Goal: Information Seeking & Learning: Learn about a topic

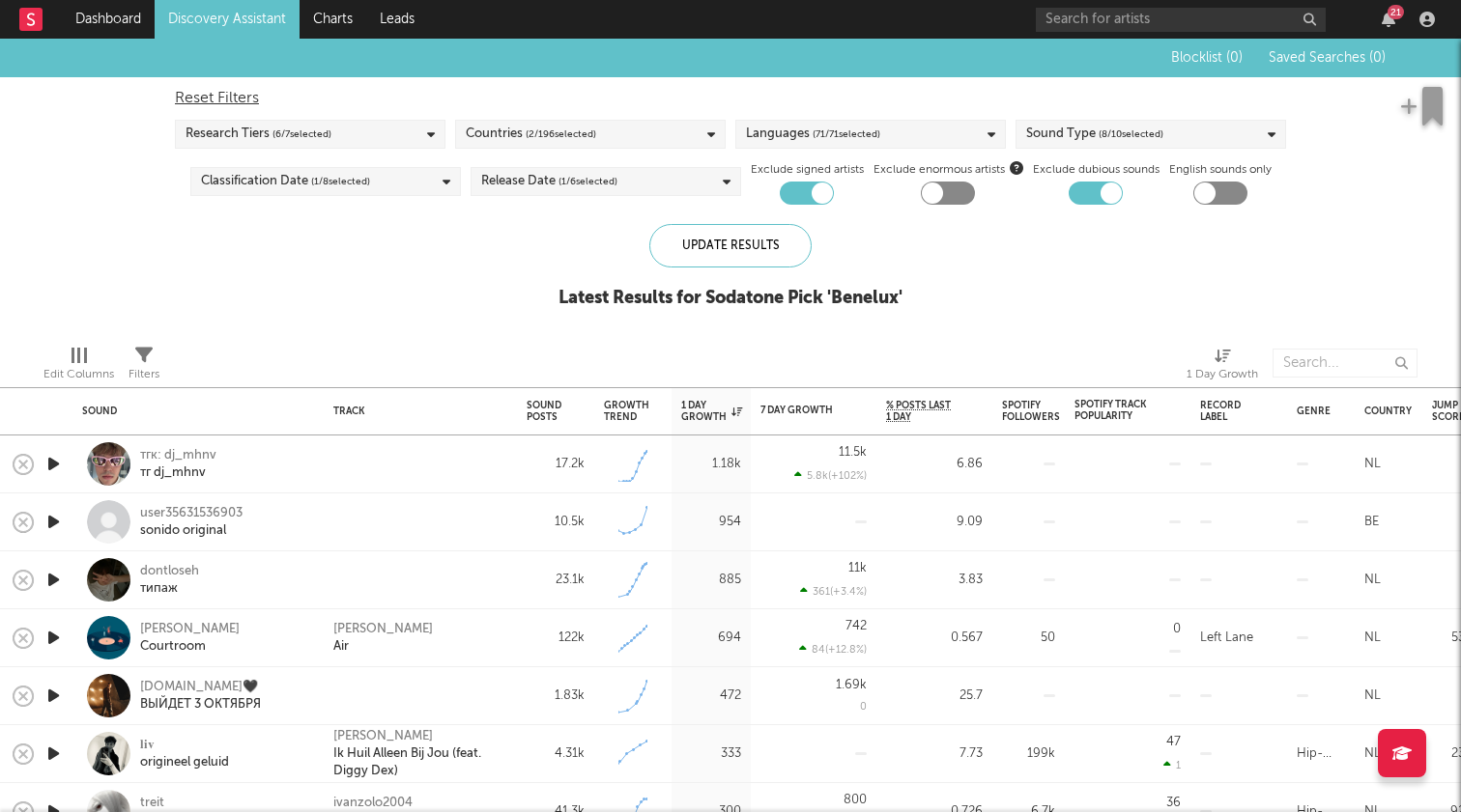
click at [820, 185] on div at bounding box center [823, 194] width 21 height 21
checkbox input "false"
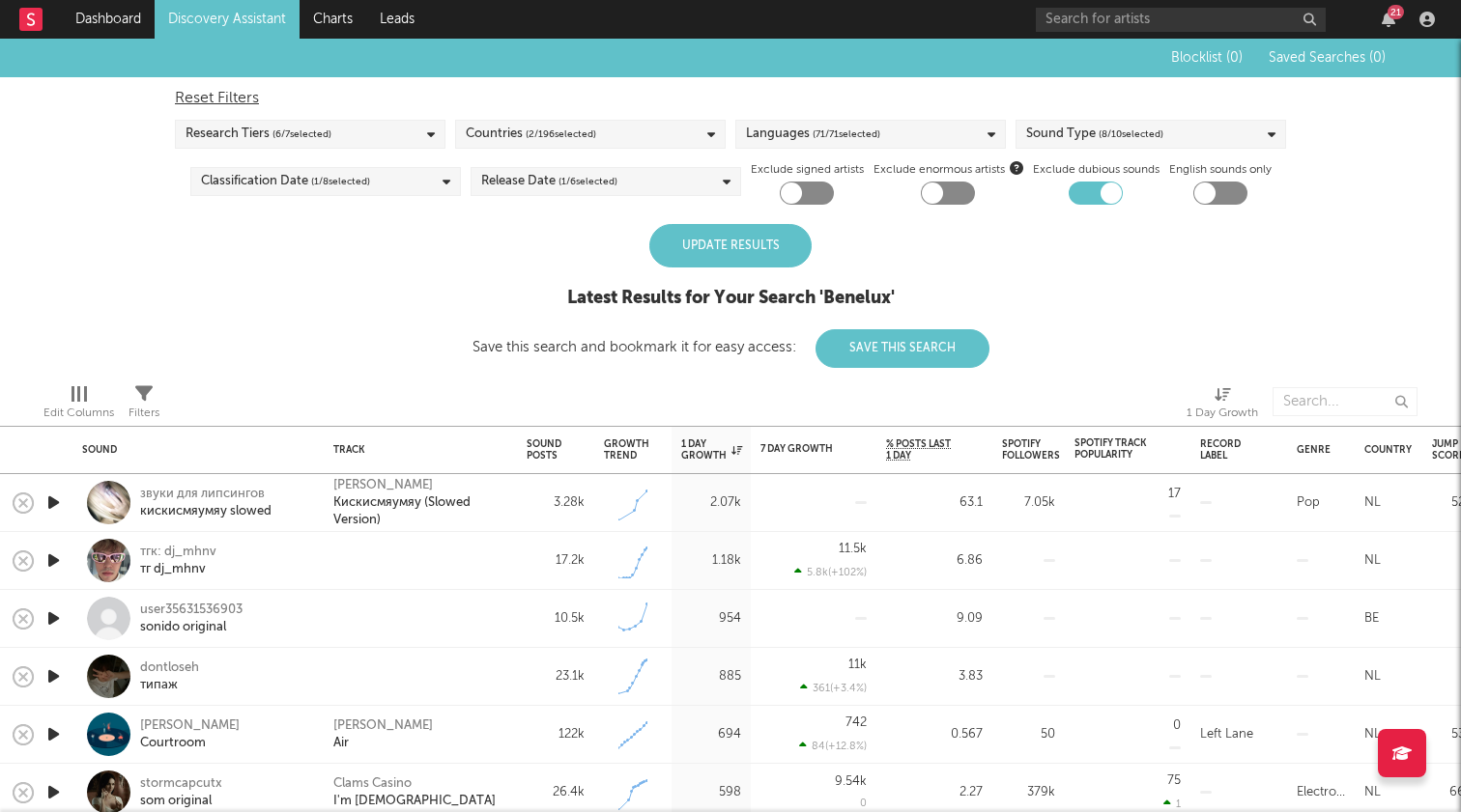
click at [705, 260] on div "Update Results" at bounding box center [730, 245] width 162 height 44
click at [570, 134] on span "( 2 / 196 selected)" at bounding box center [560, 134] width 71 height 23
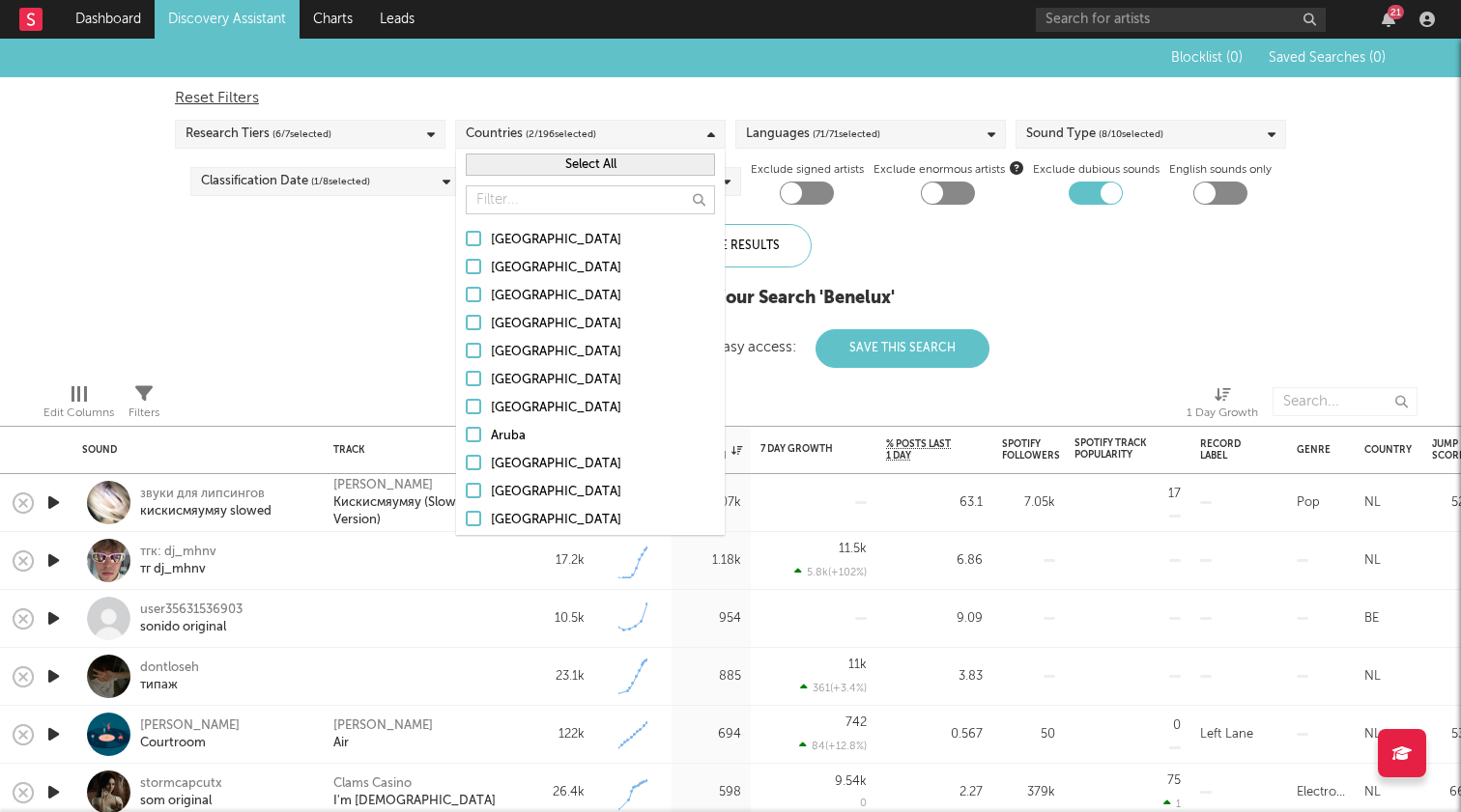
click at [570, 134] on span "( 2 / 196 selected)" at bounding box center [560, 134] width 71 height 23
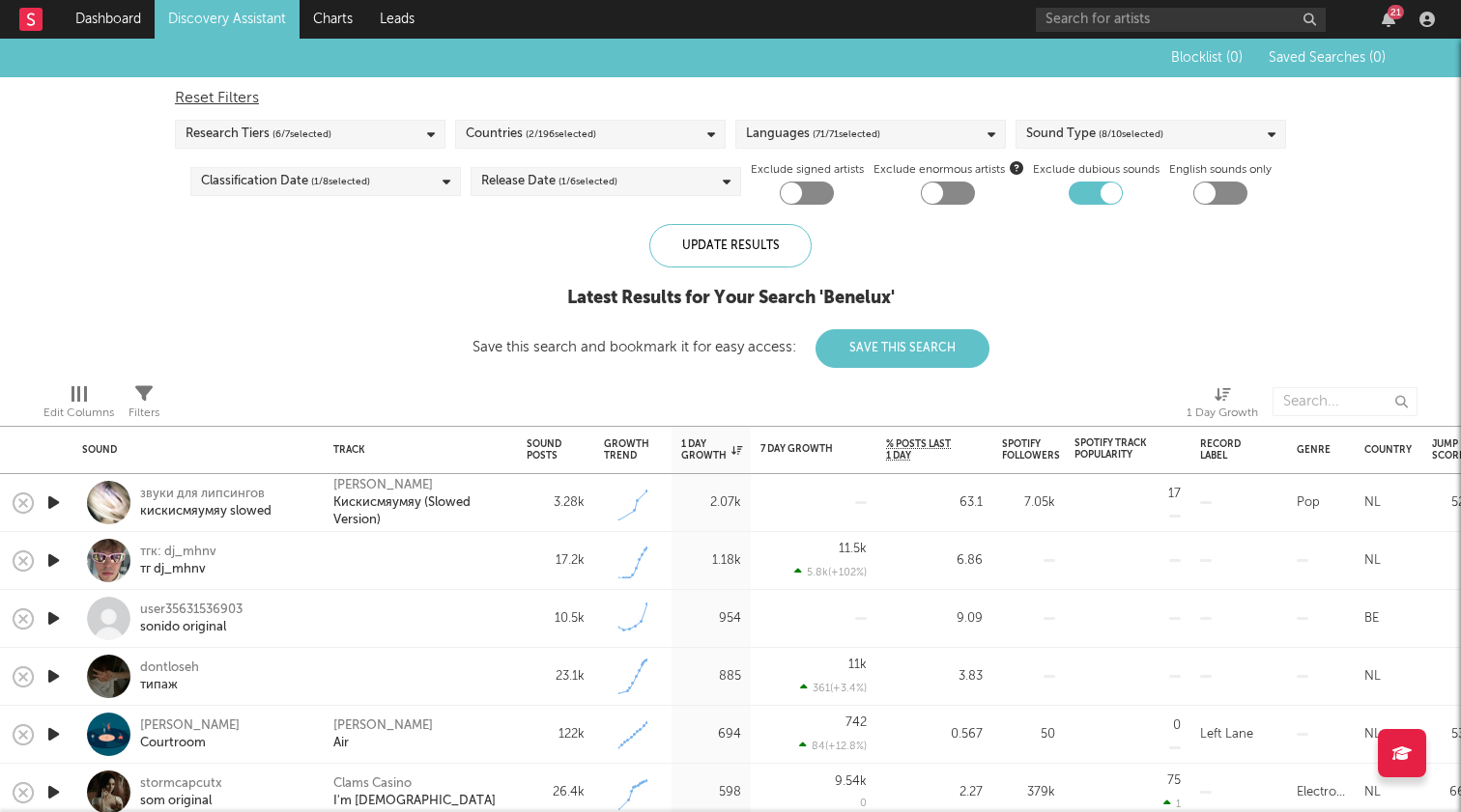
click at [766, 129] on div "Languages ( 71 / 71 selected)" at bounding box center [813, 134] width 134 height 23
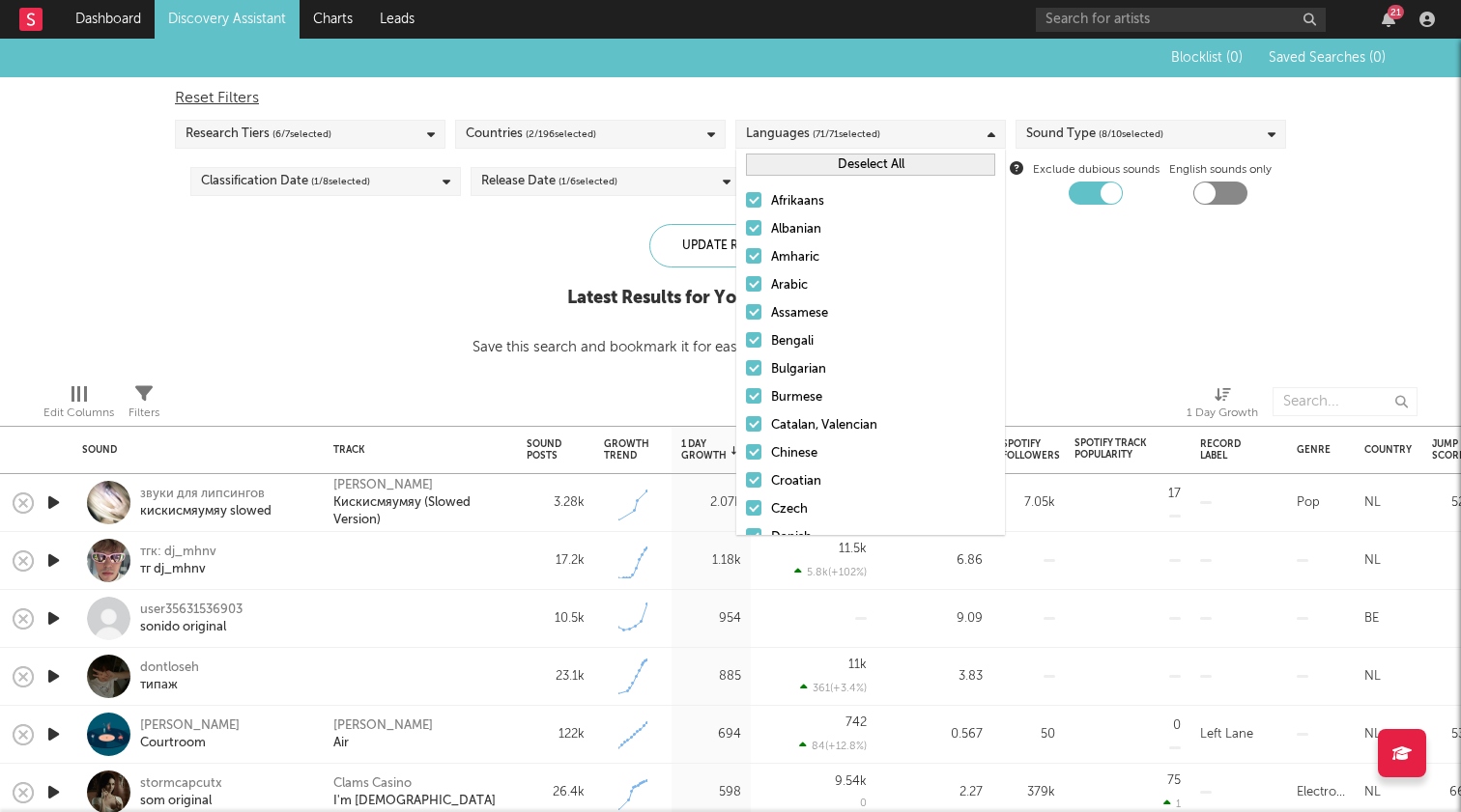
click at [810, 164] on button "Deselect All" at bounding box center [871, 164] width 249 height 22
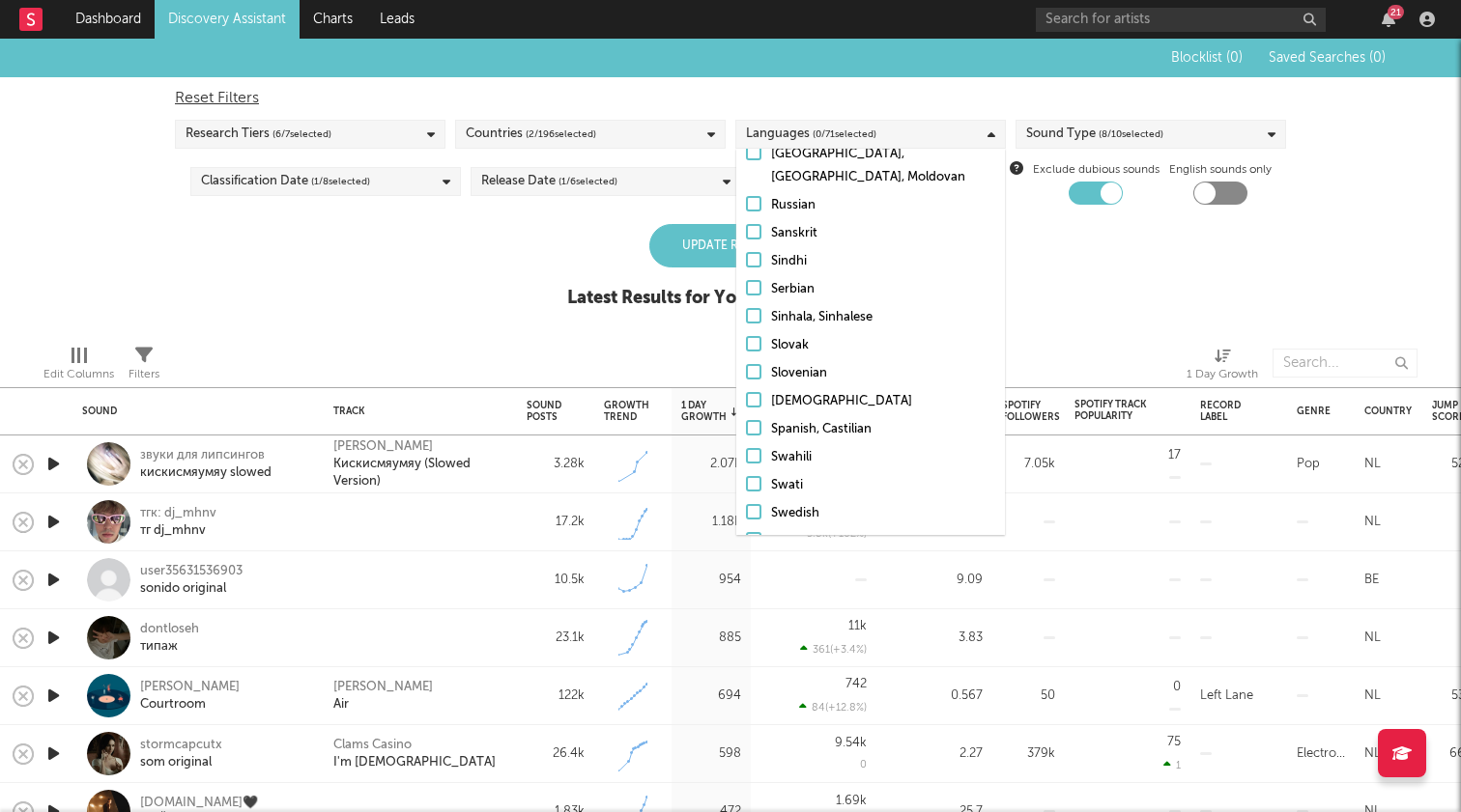
scroll to position [1414, 0]
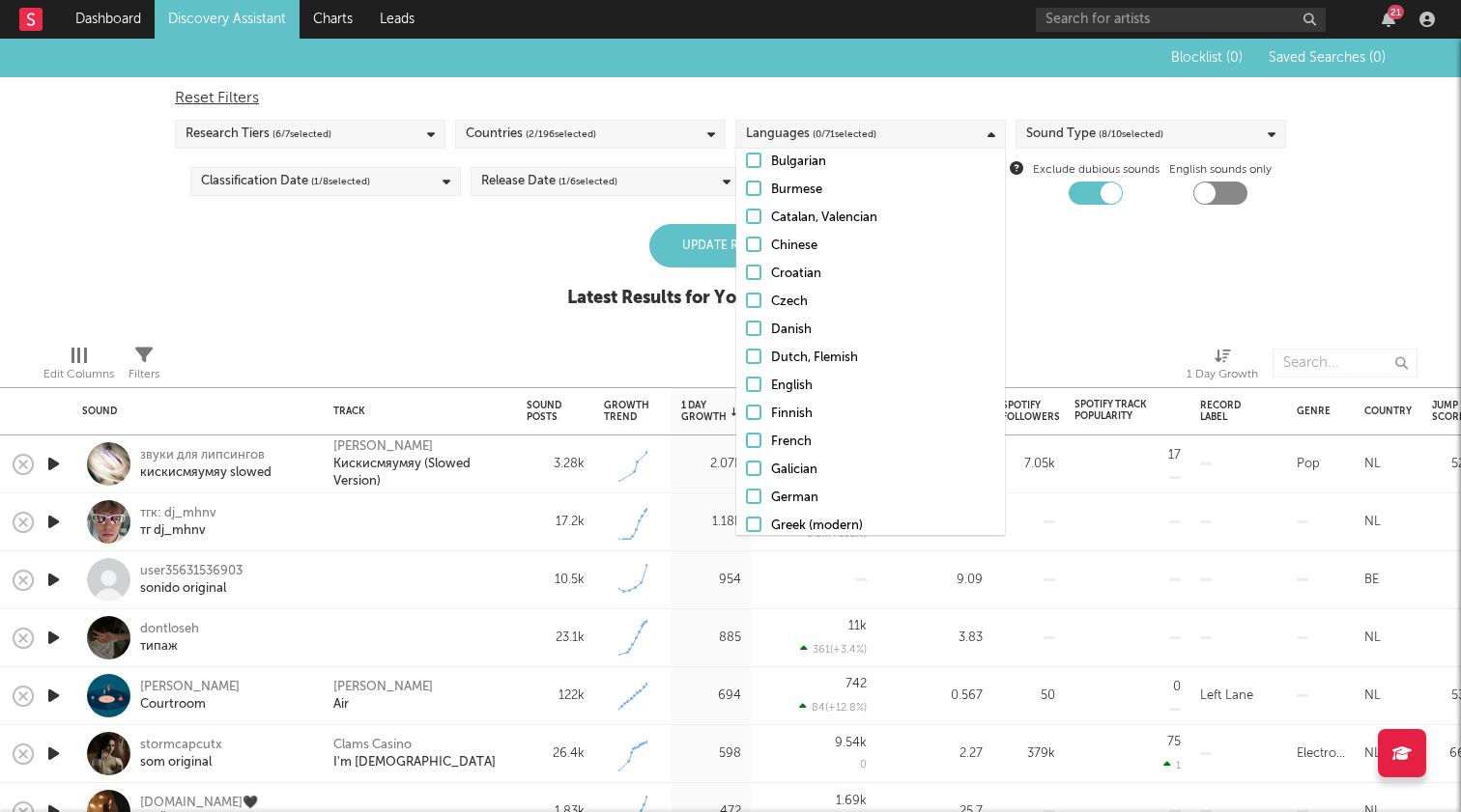
click at [806, 381] on div "English" at bounding box center [883, 386] width 224 height 23
click at [746, 381] on input "English" at bounding box center [746, 386] width 0 height 23
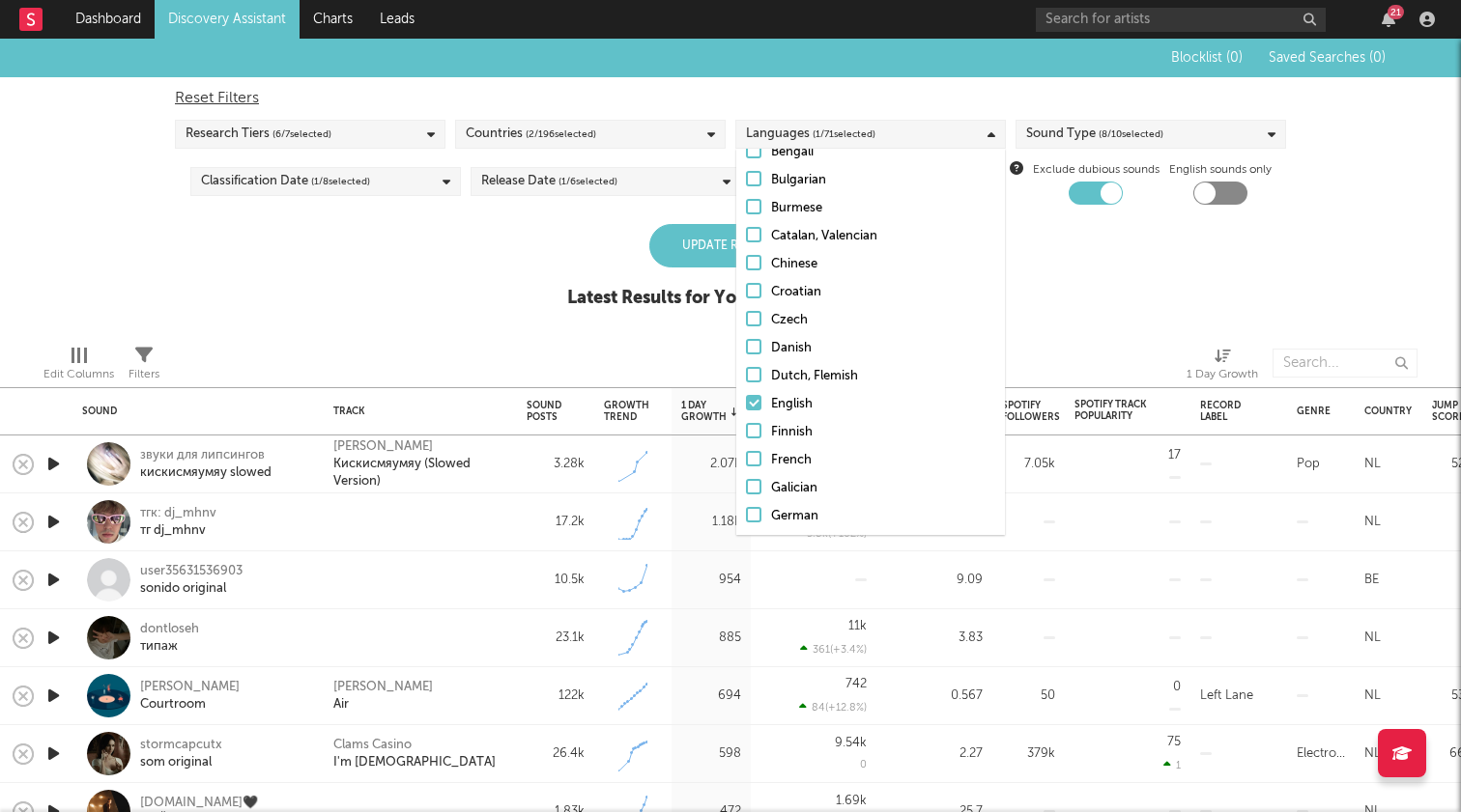
click at [789, 373] on div "Dutch, Flemish" at bounding box center [883, 377] width 224 height 23
click at [746, 373] on input "Dutch, Flemish" at bounding box center [746, 377] width 0 height 23
click at [831, 130] on span "( 2 / 71 selected)" at bounding box center [844, 134] width 64 height 23
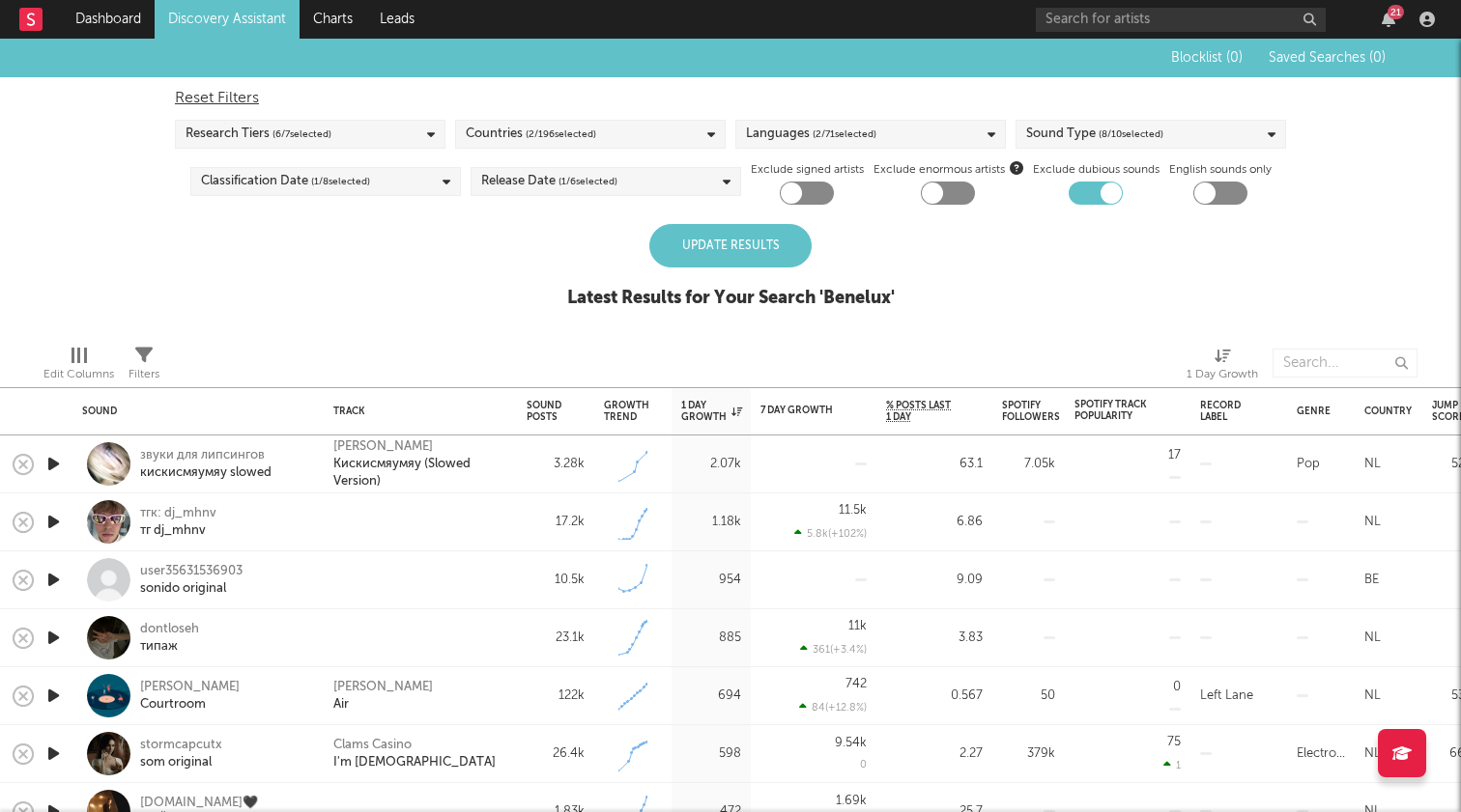
click at [740, 243] on div "Update Results" at bounding box center [730, 245] width 162 height 44
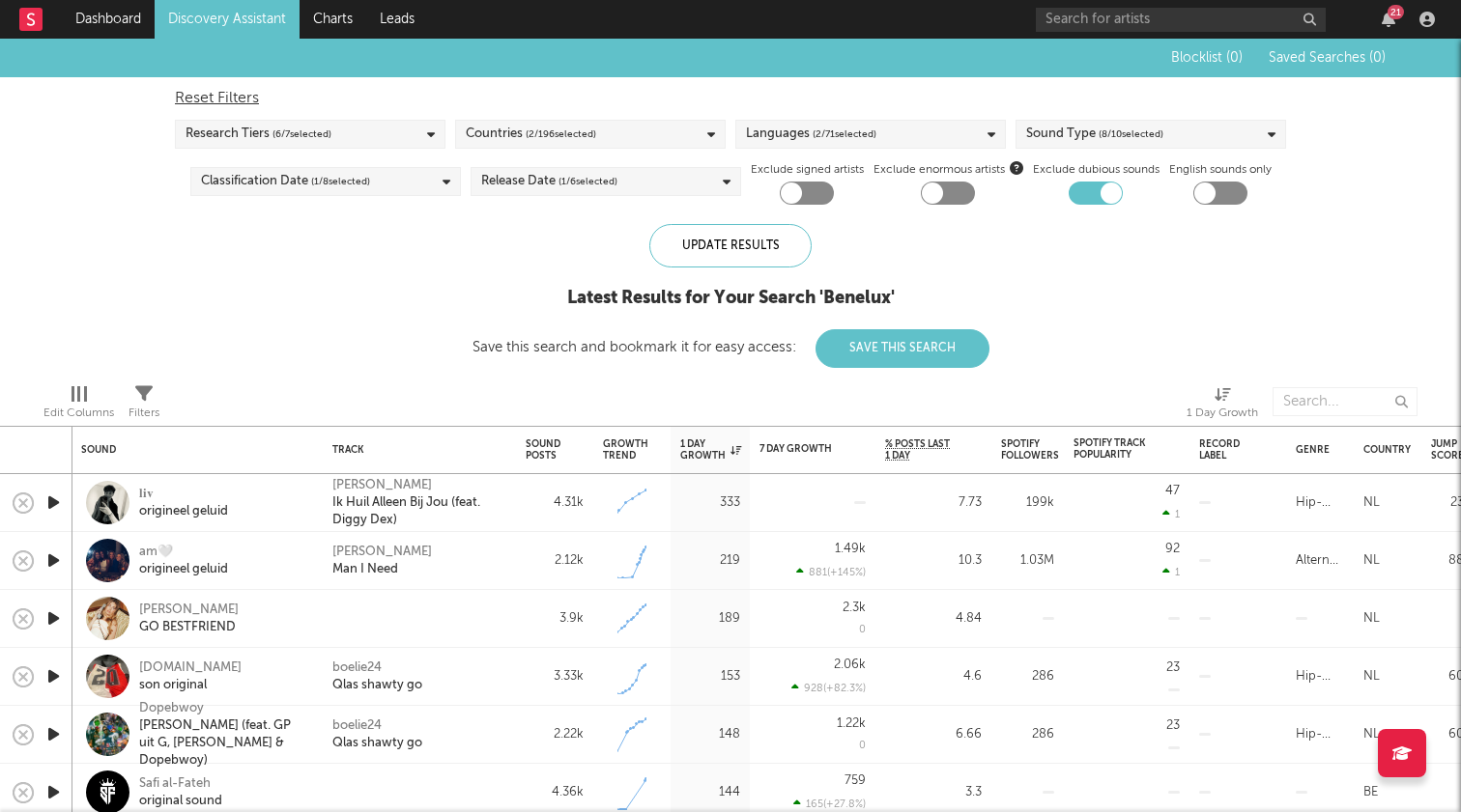
click at [216, 19] on link "Discovery Assistant" at bounding box center [227, 19] width 145 height 39
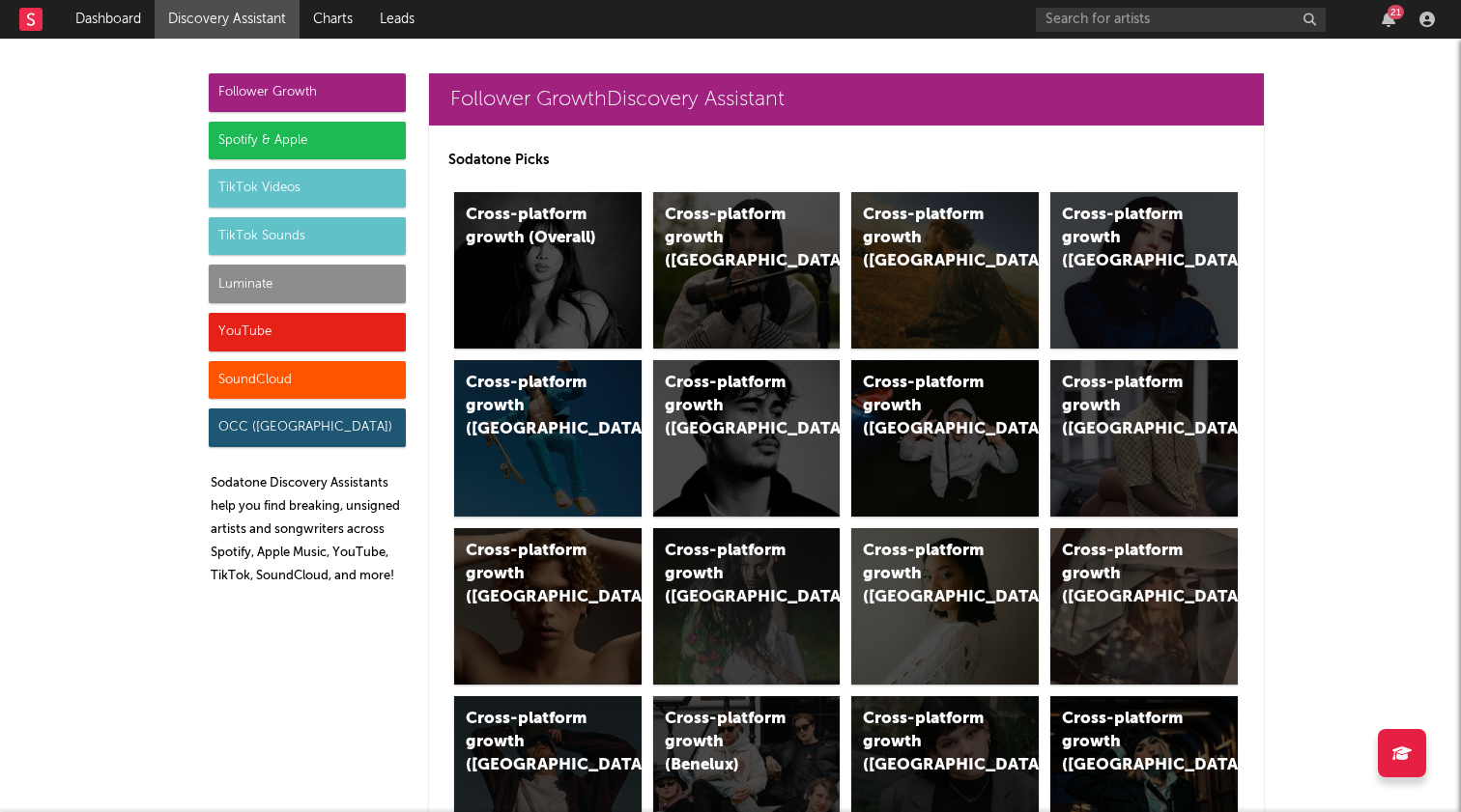
click at [303, 203] on div "TikTok Videos" at bounding box center [307, 189] width 197 height 39
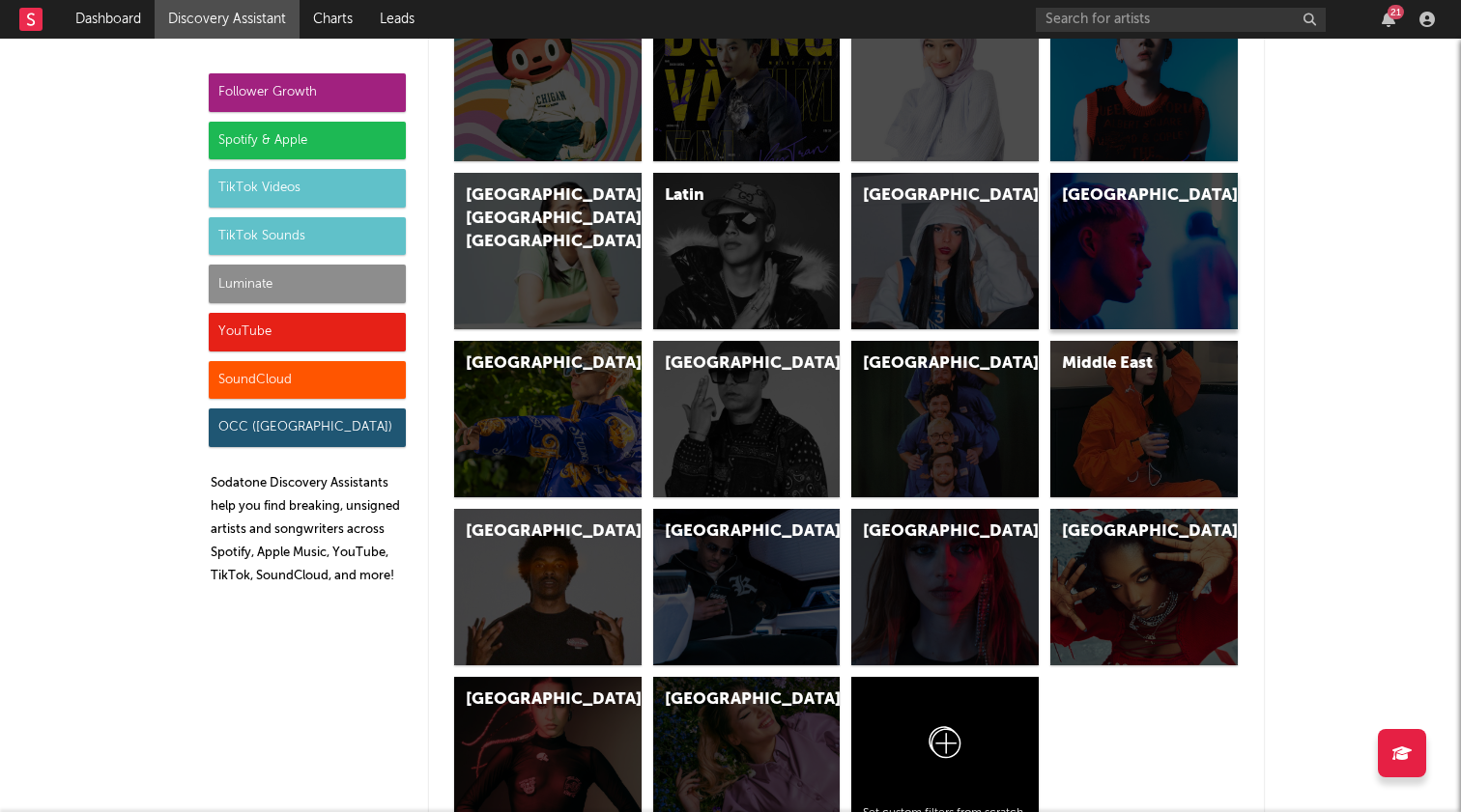
scroll to position [5606, 0]
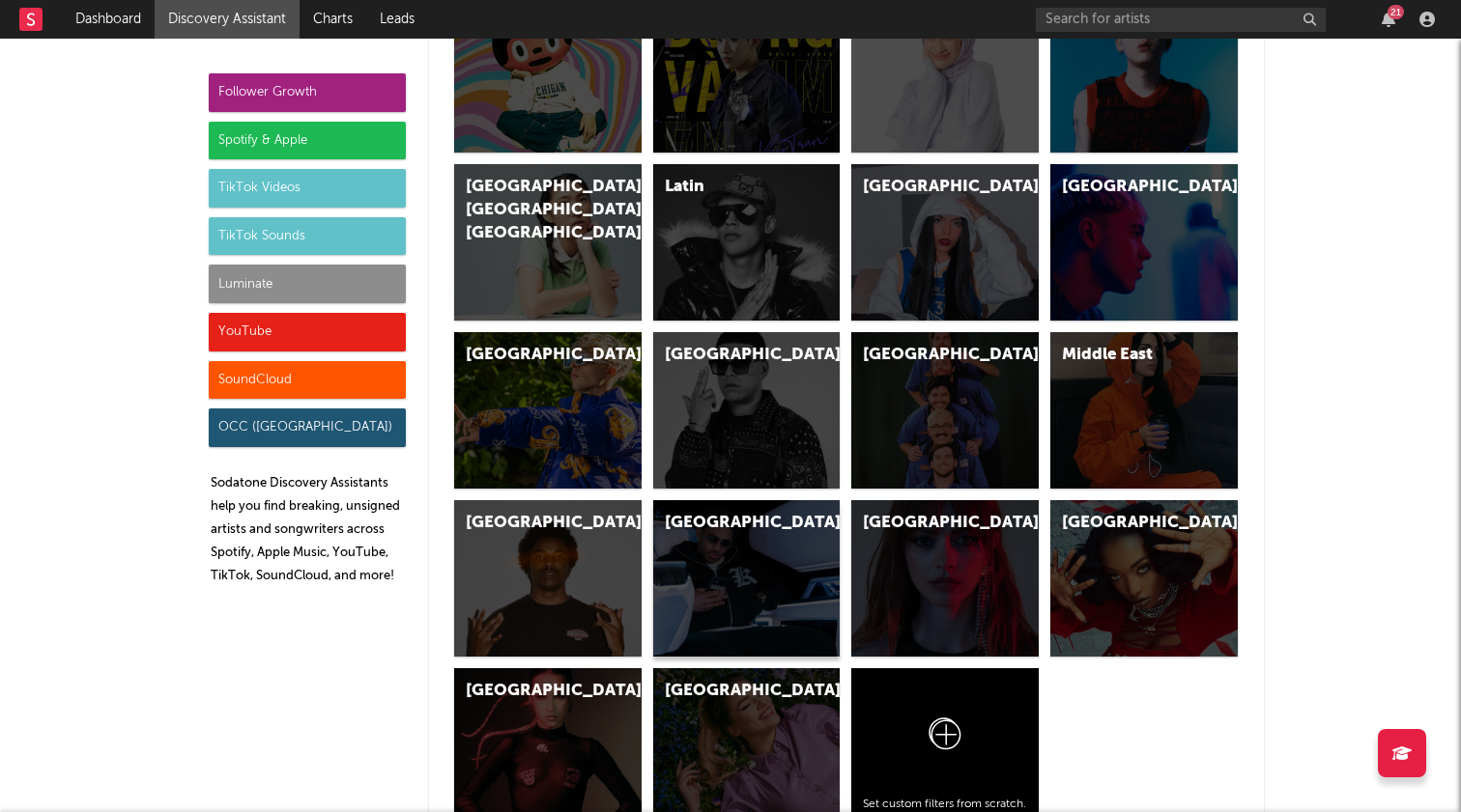
click at [779, 554] on div "Netherlands" at bounding box center [747, 579] width 188 height 157
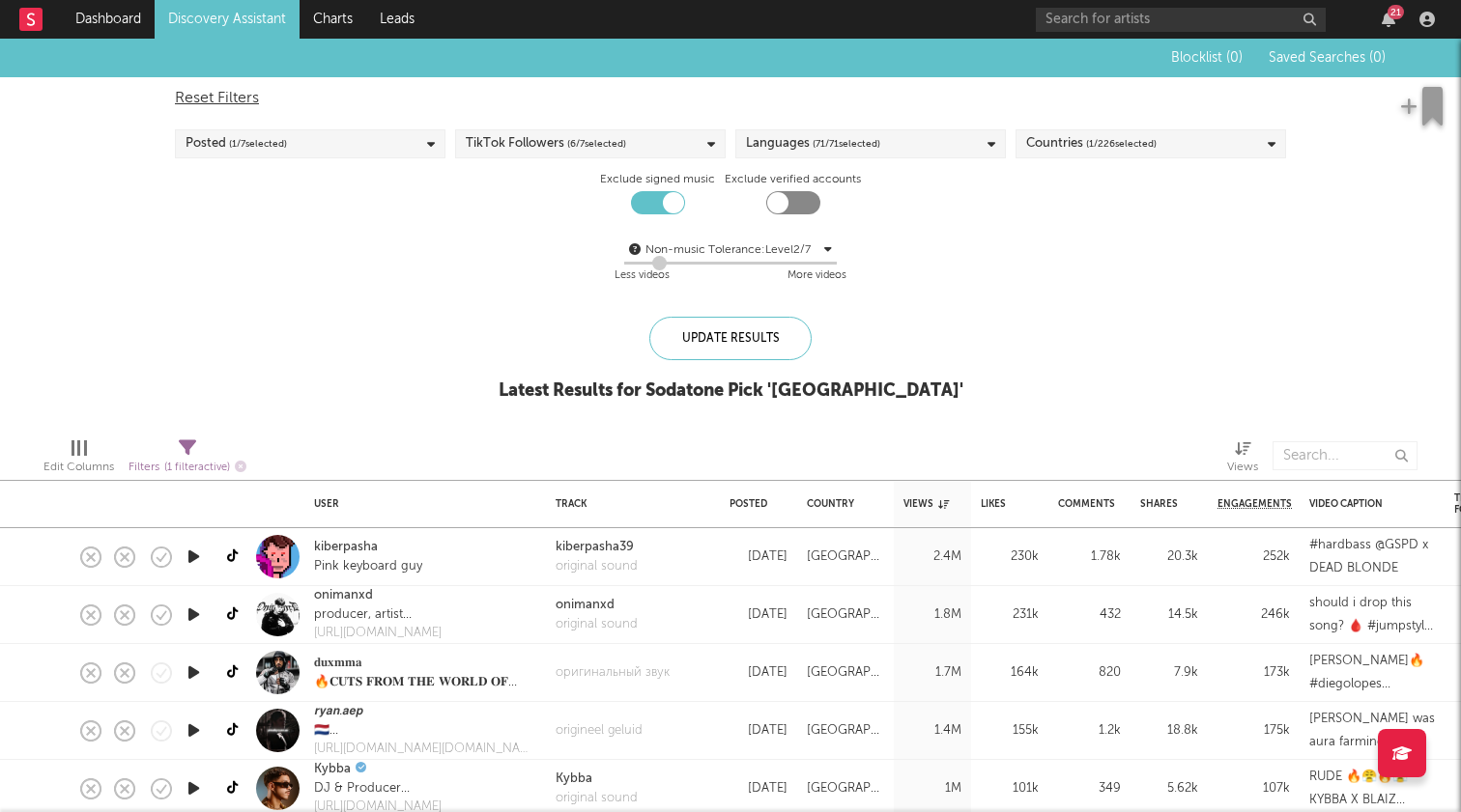
click at [659, 210] on div at bounding box center [659, 203] width 54 height 23
checkbox input "false"
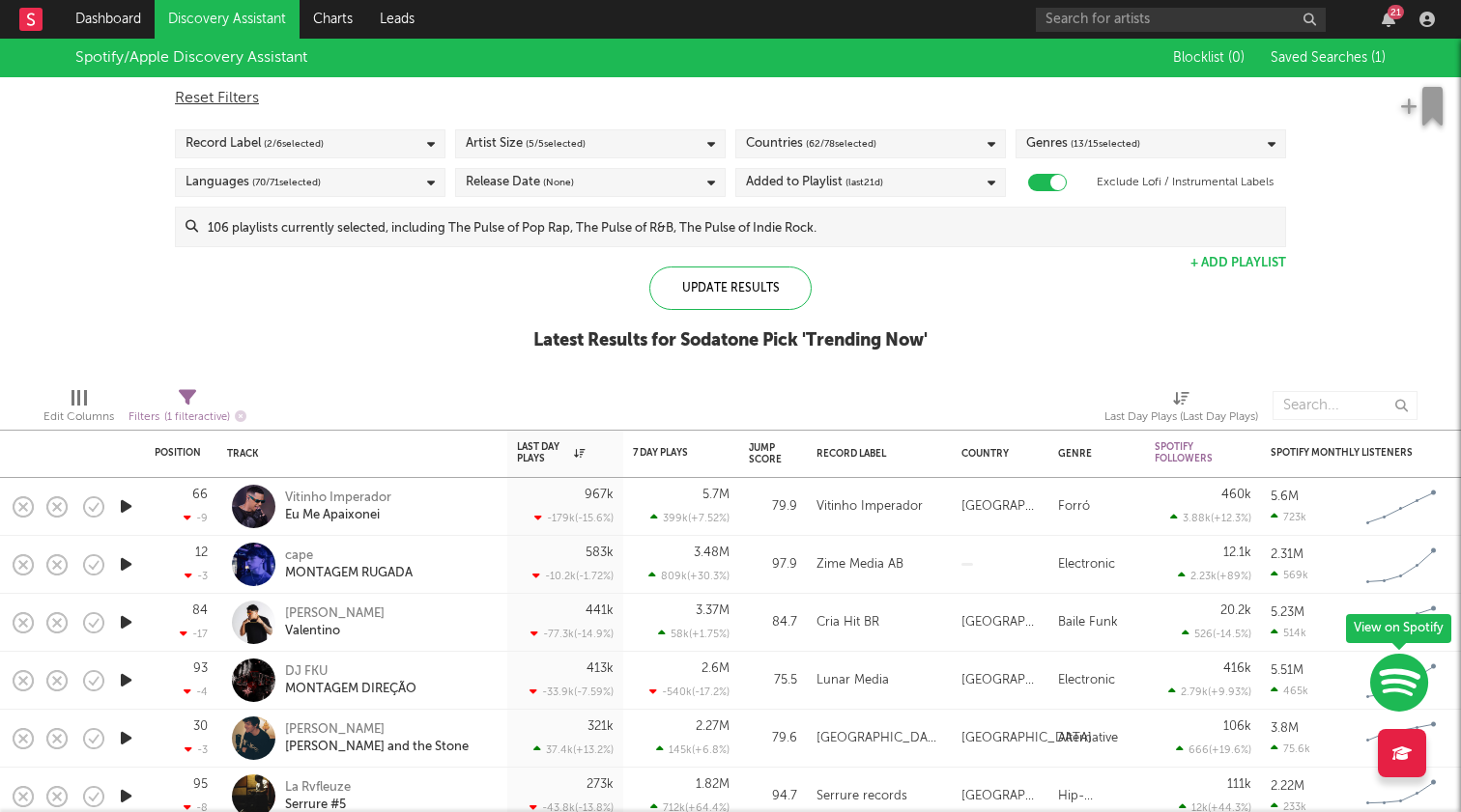
click at [475, 2] on nav "Dashboard Discovery Assistant Charts Leads 21" at bounding box center [730, 19] width 1461 height 39
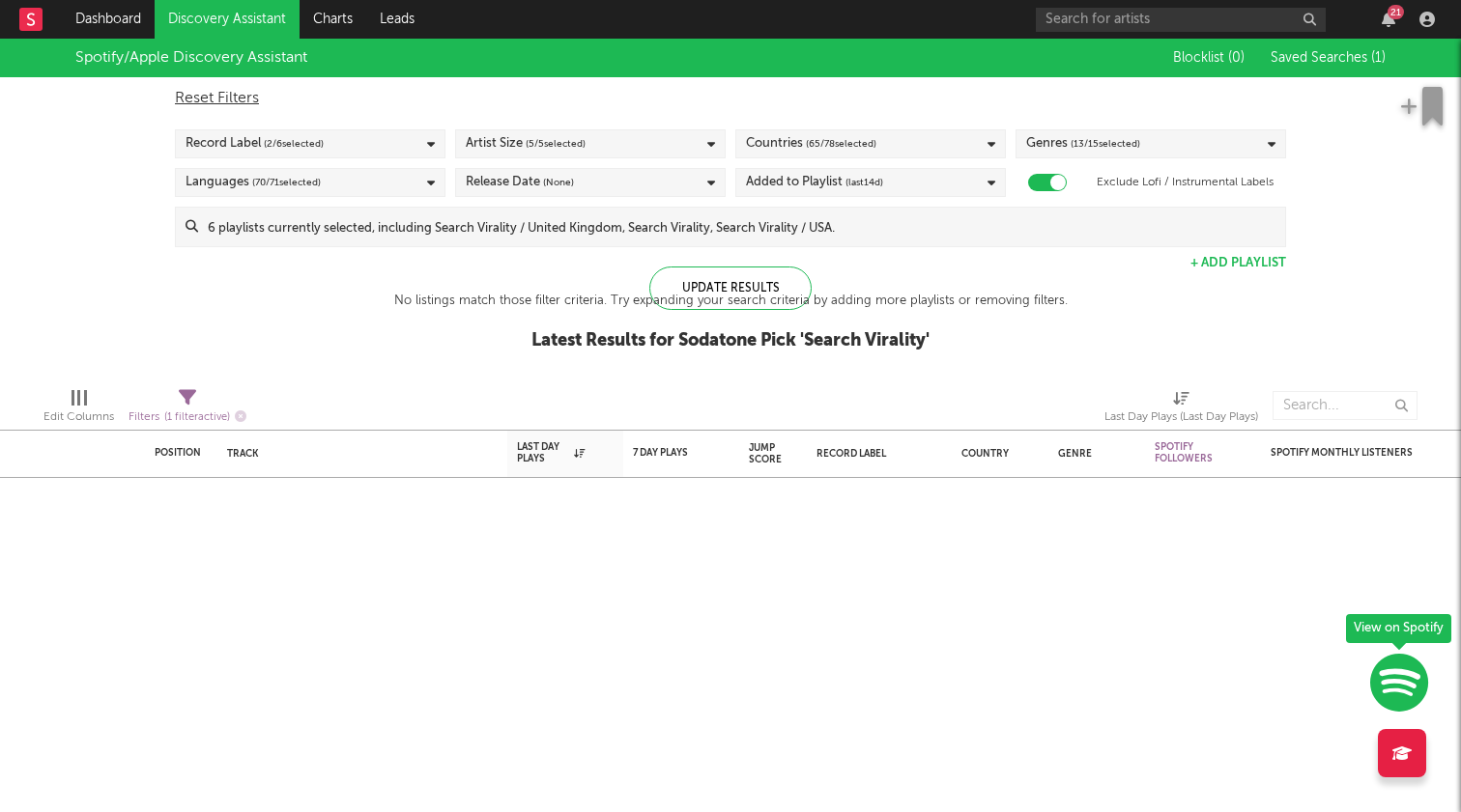
click at [802, 137] on div "Countries ( 65 / 78 selected)" at bounding box center [811, 144] width 130 height 23
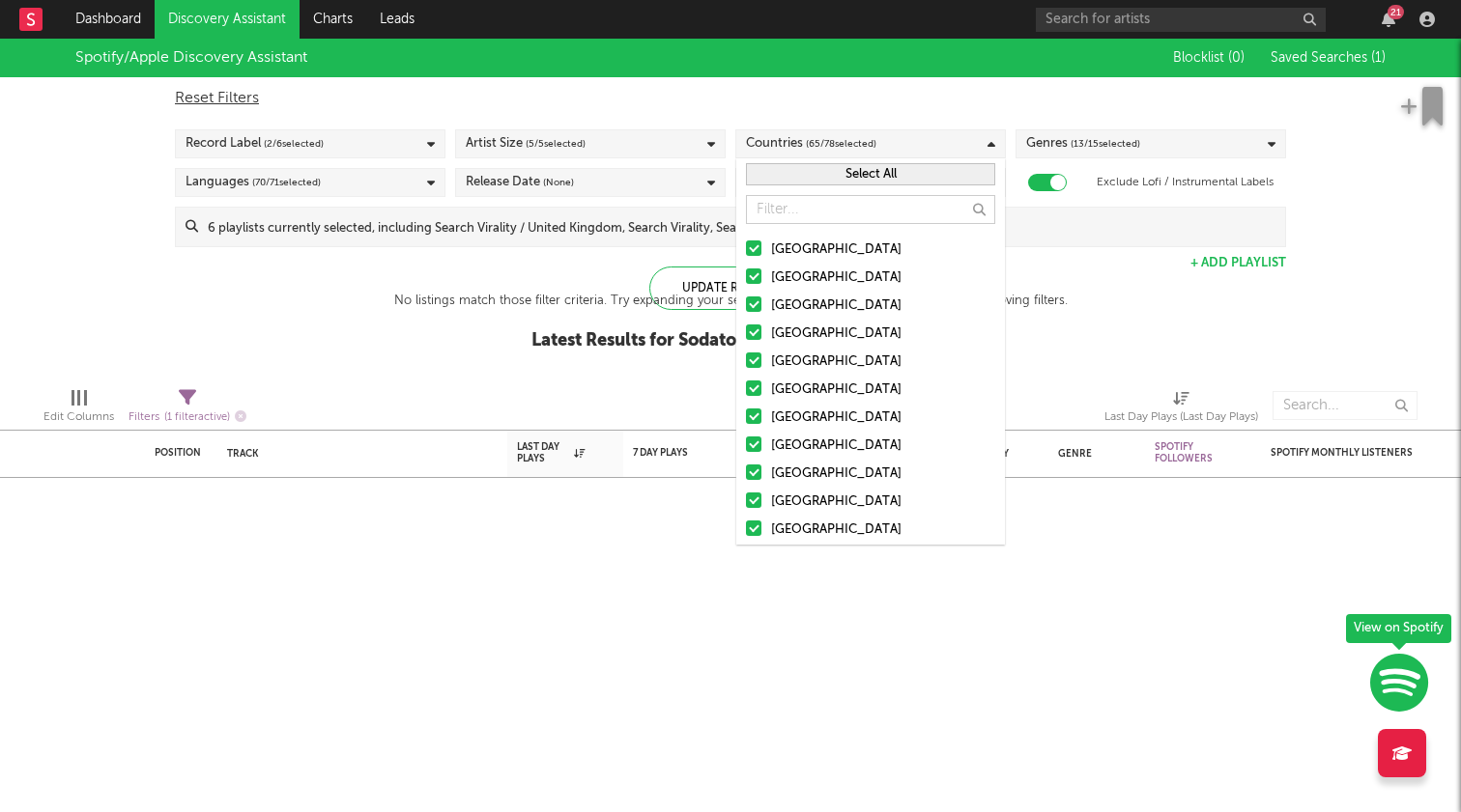
click at [825, 169] on button "Select All" at bounding box center [871, 174] width 249 height 22
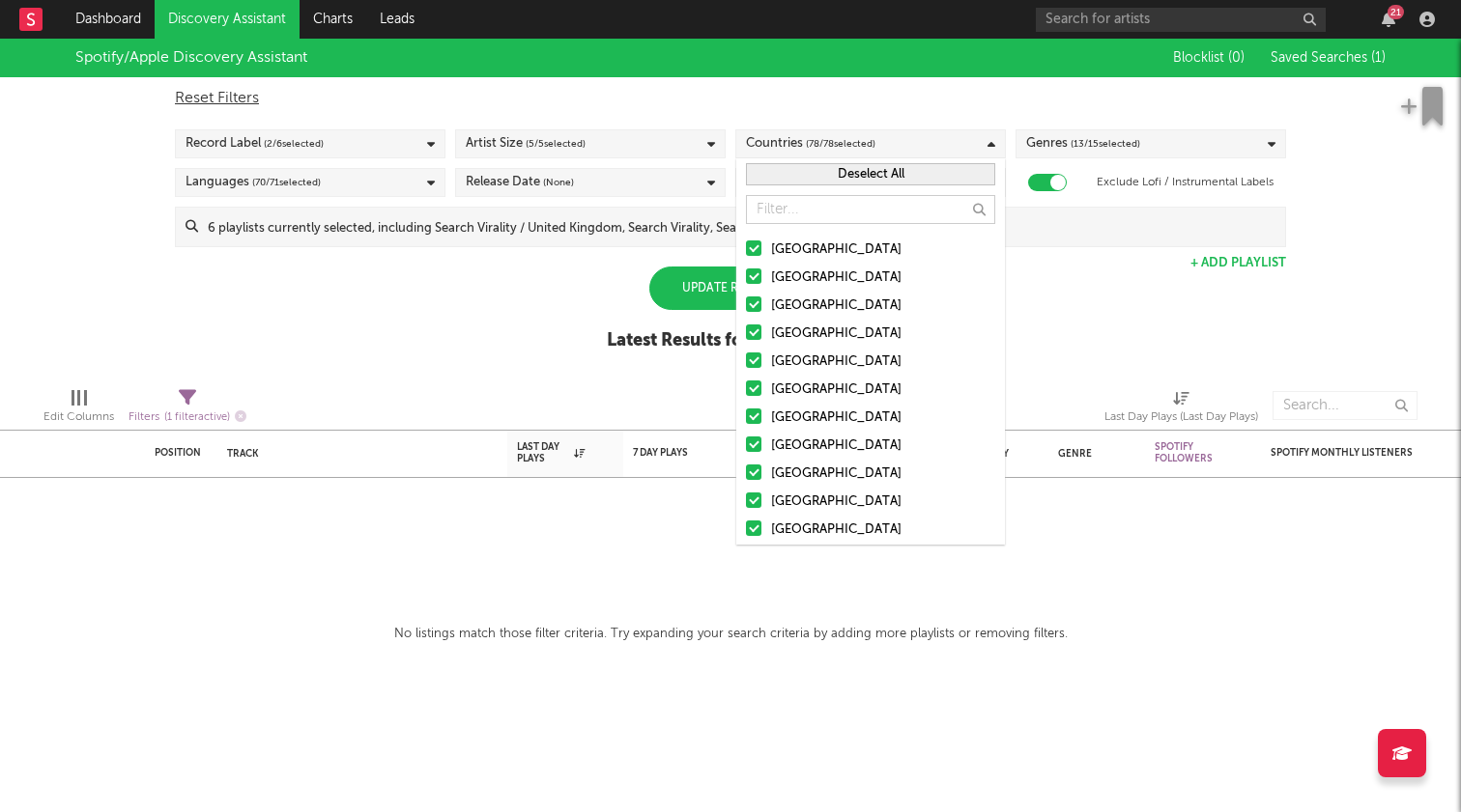
click at [828, 167] on button "Deselect All" at bounding box center [871, 174] width 249 height 22
click at [812, 209] on input "text" at bounding box center [871, 210] width 249 height 29
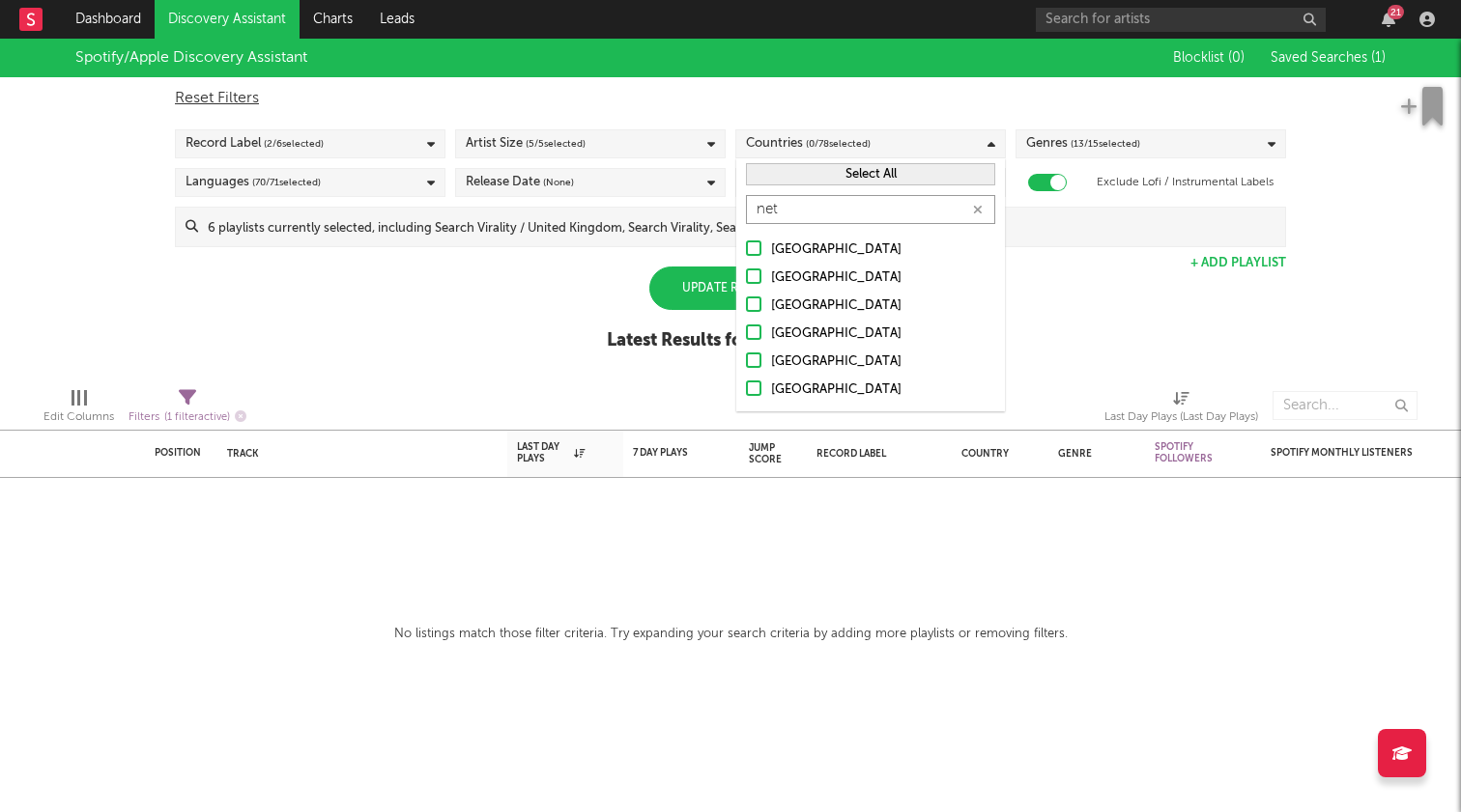
type input "neth"
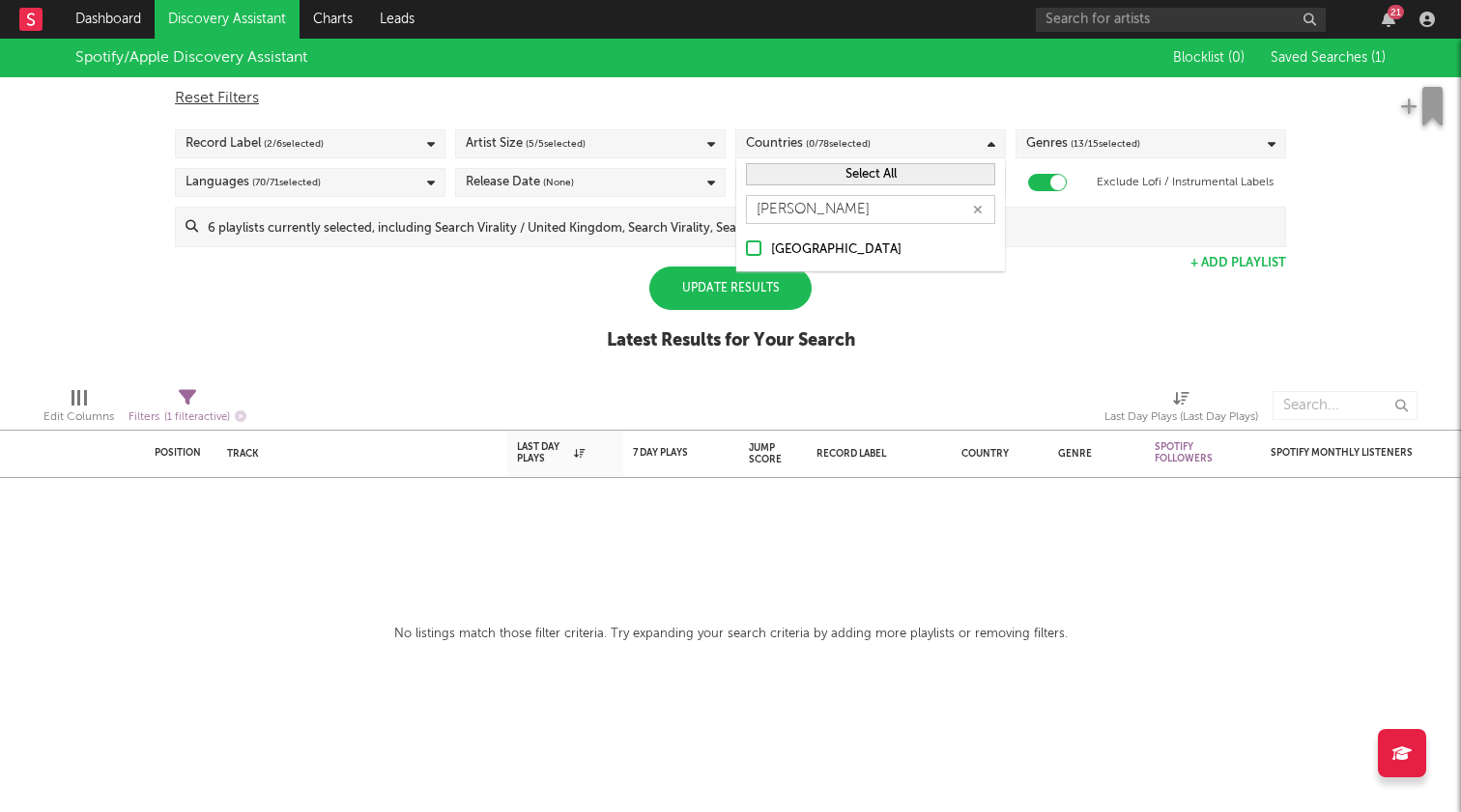
click at [795, 242] on input at bounding box center [742, 228] width 1087 height 39
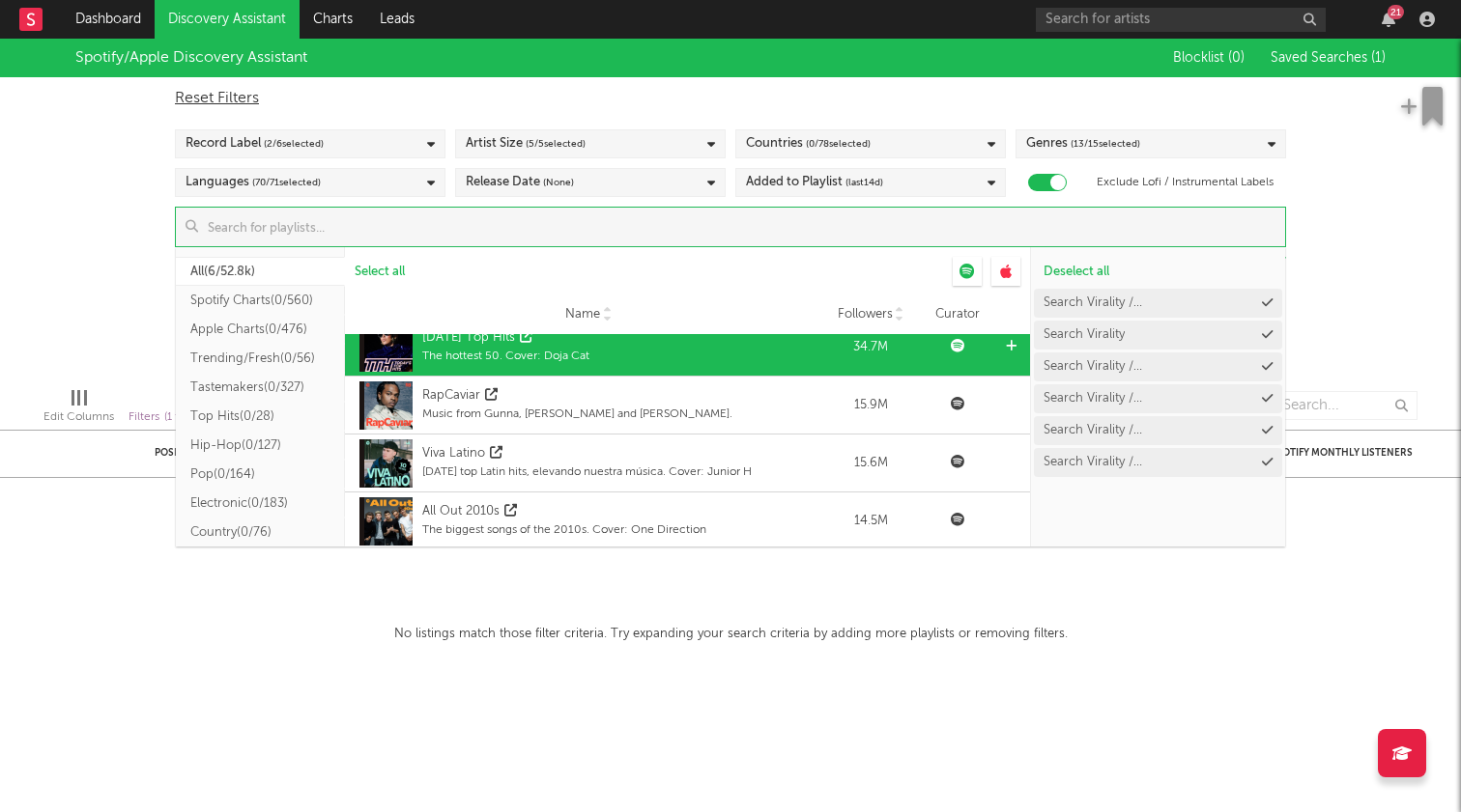
scroll to position [17, 0]
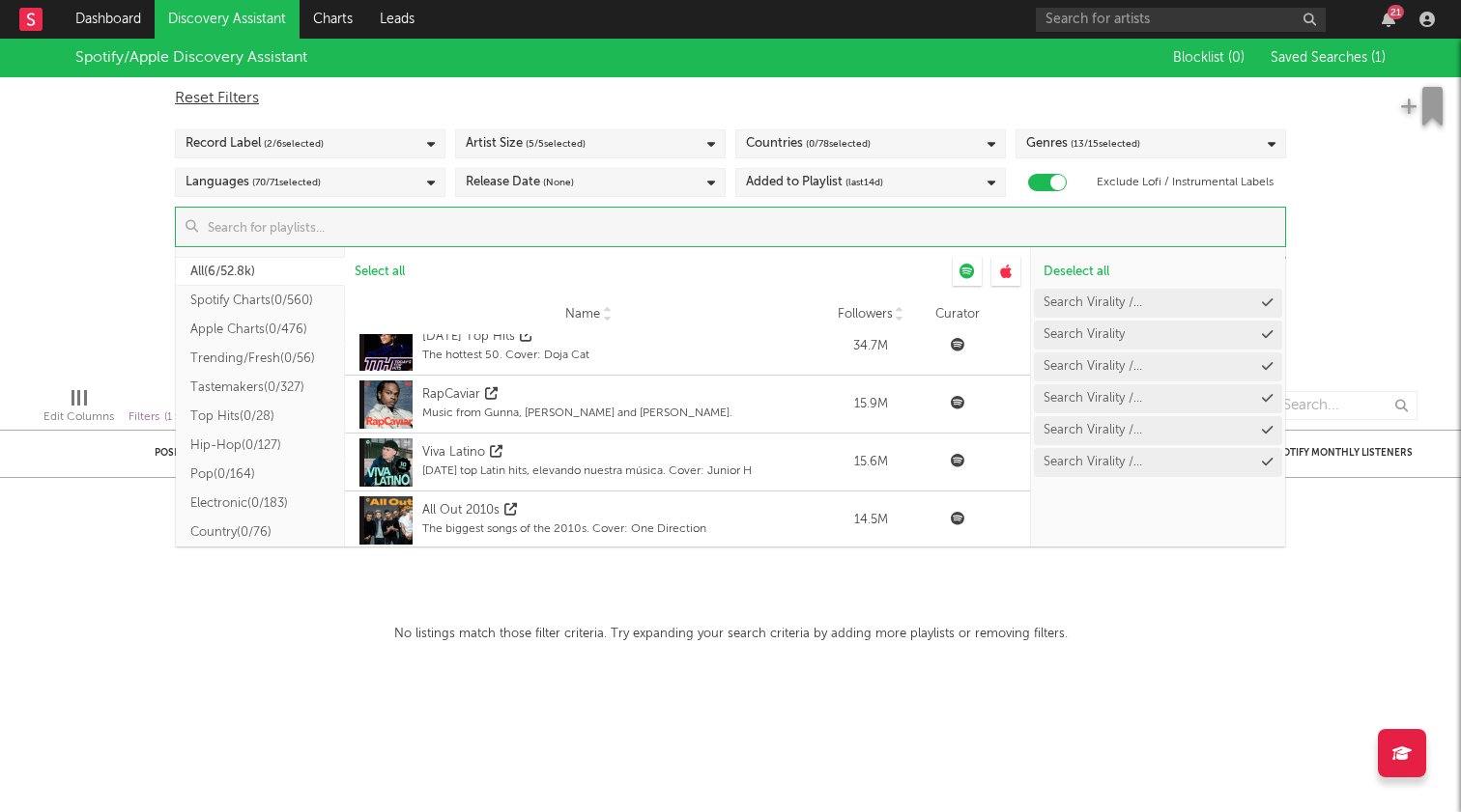
click at [225, 304] on button "Spotify Charts ( 0/560 )" at bounding box center [261, 300] width 169 height 29
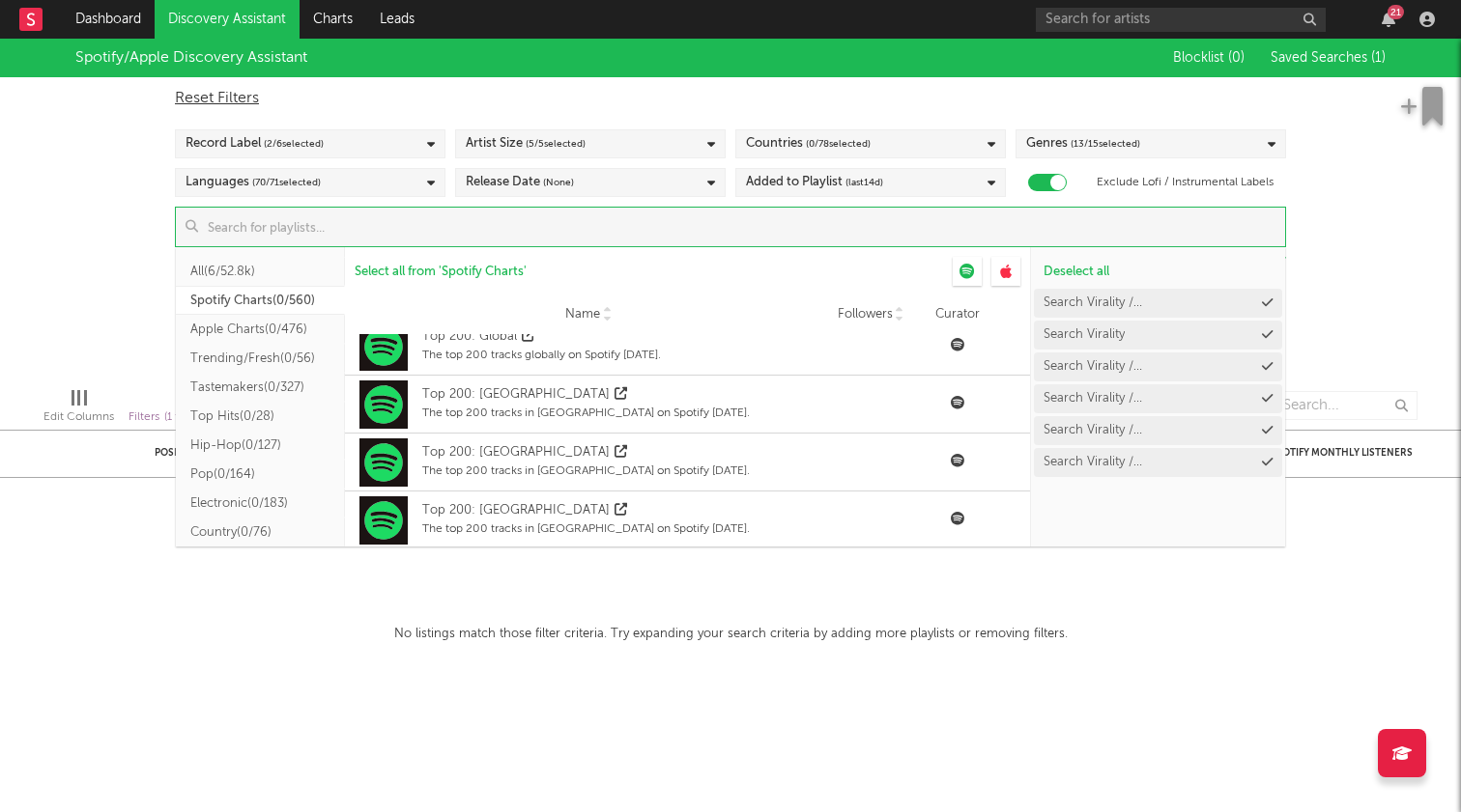
scroll to position [0, 0]
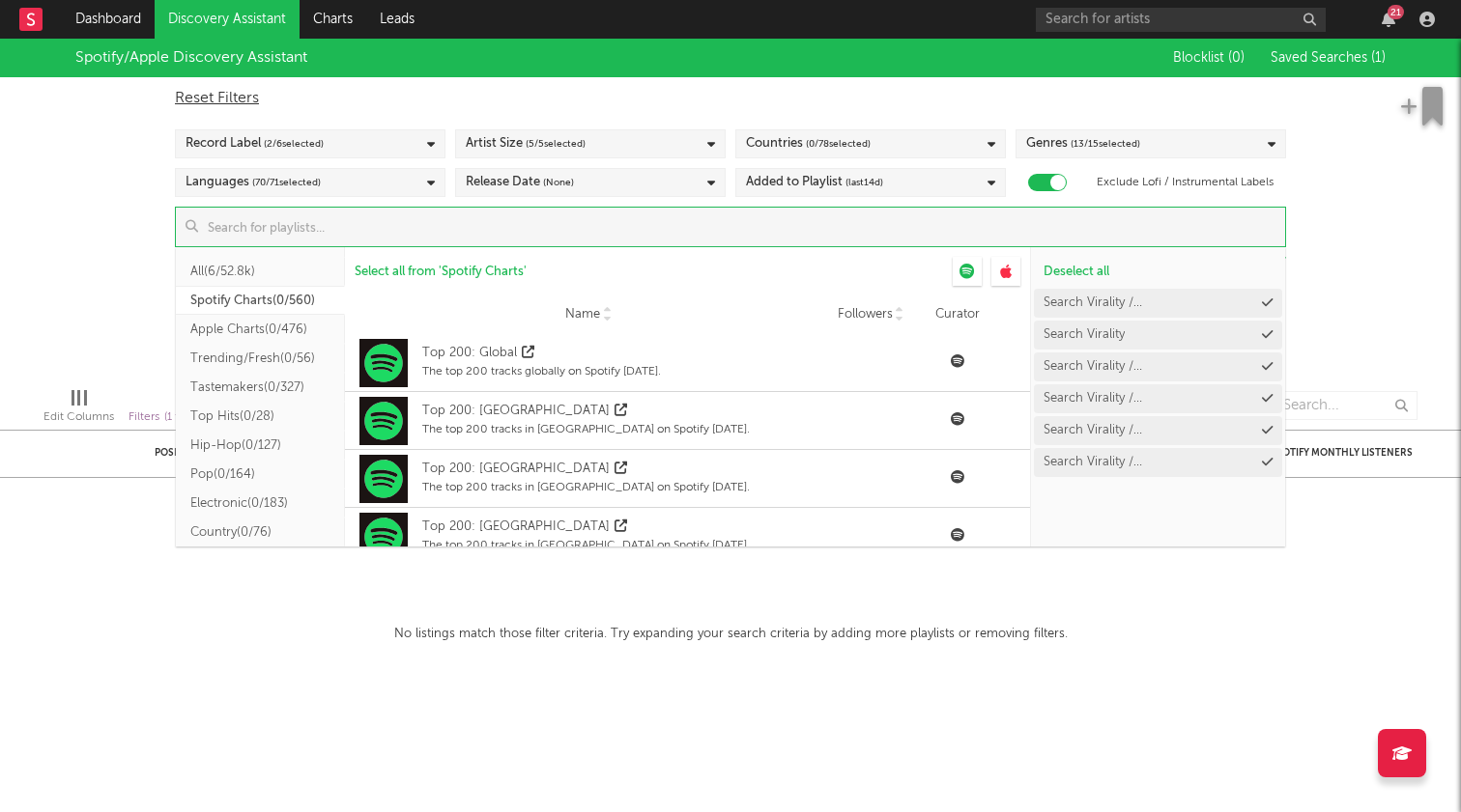
click at [71, 150] on div "Spotify/Apple Discovery Assistant Blocklist ( 0 ) Saved Searches ( 1 ) Reset Fi…" at bounding box center [730, 205] width 1461 height 334
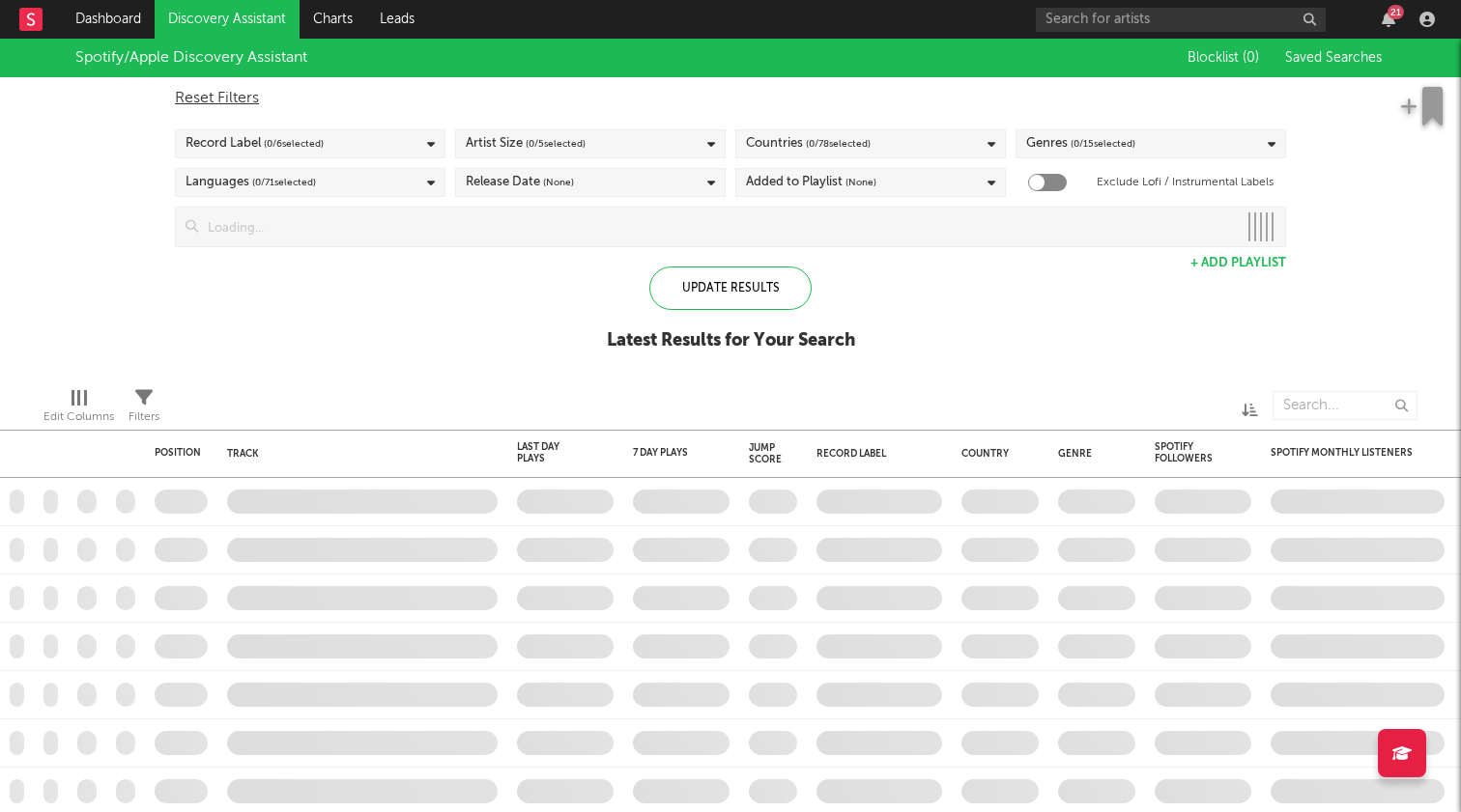
checkbox input "true"
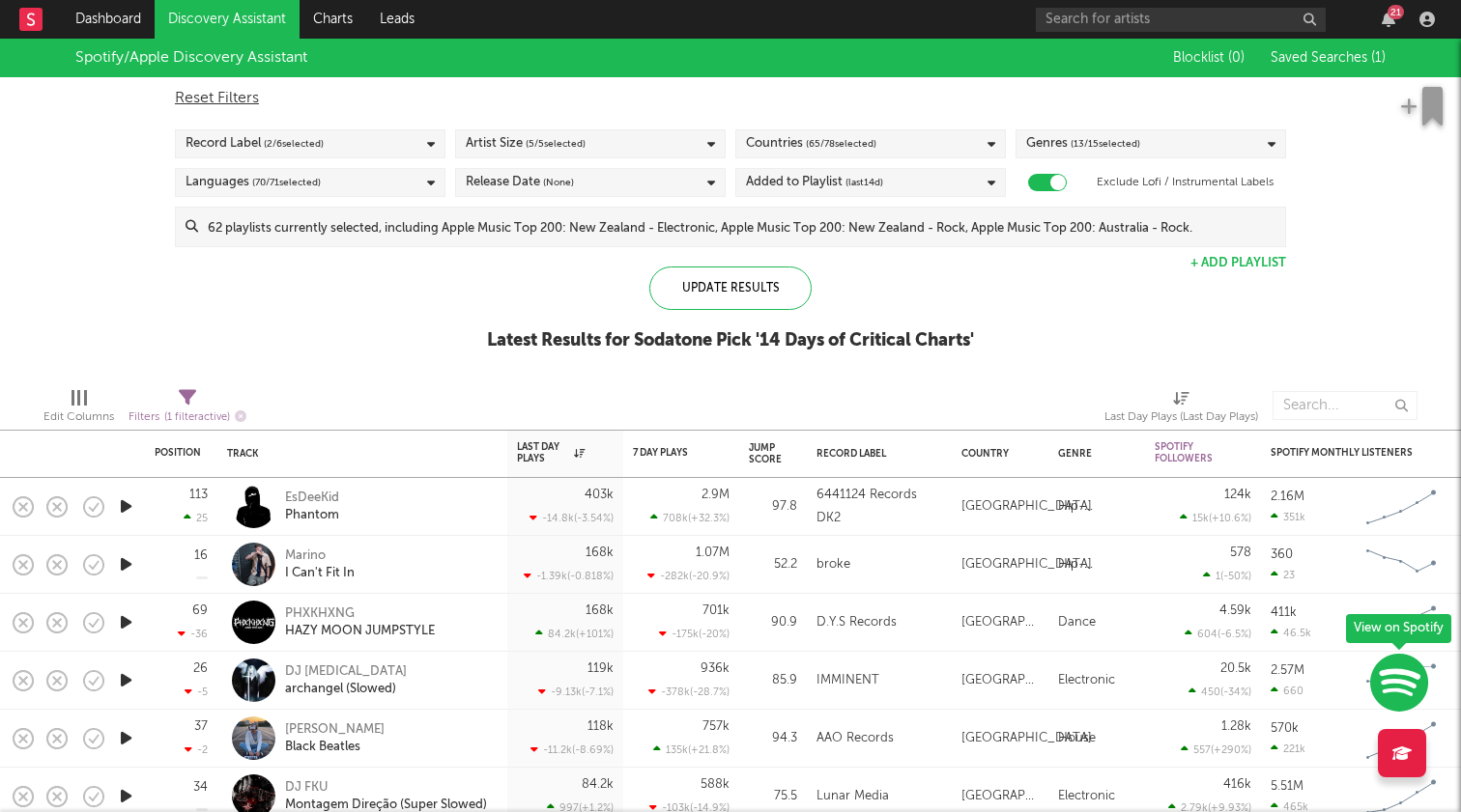
click at [338, 139] on div "Record Label ( 2 / 6 selected)" at bounding box center [310, 144] width 270 height 29
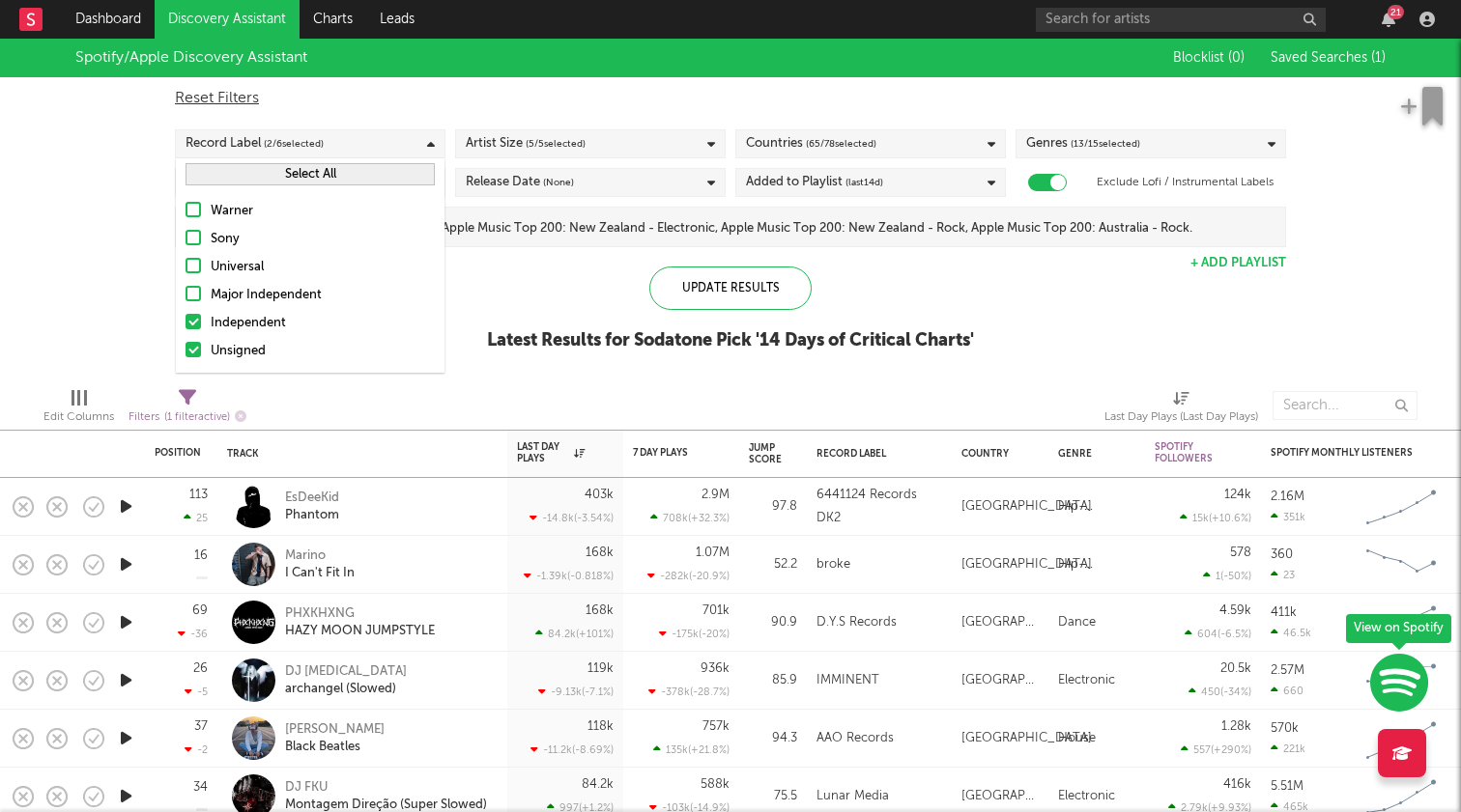
click at [284, 178] on button "Select All" at bounding box center [310, 174] width 249 height 22
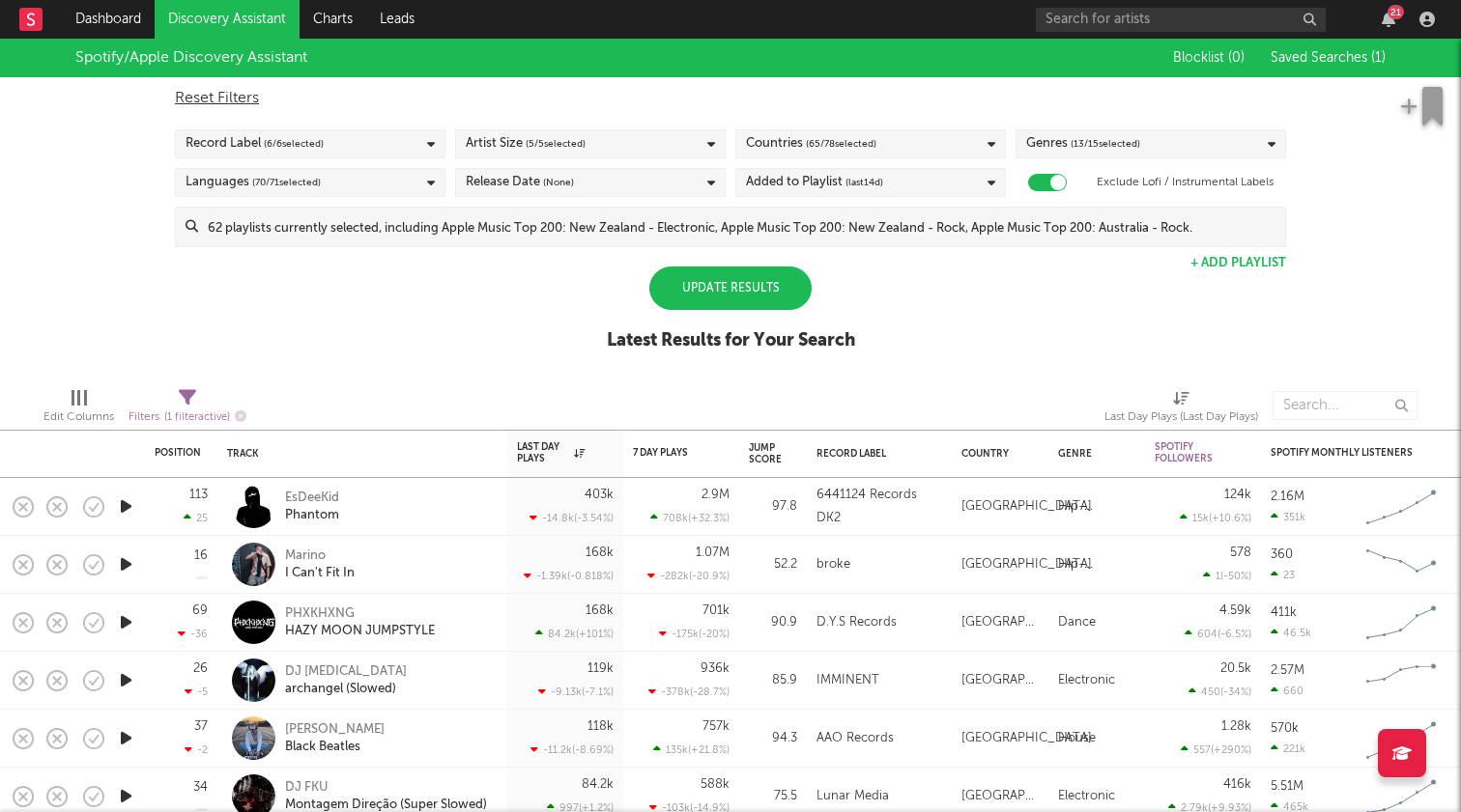
click at [164, 209] on div "Spotify/Apple Discovery Assistant Blocklist ( 0 ) Saved Searches ( 1 ) Reset Fi…" at bounding box center [730, 205] width 1461 height 334
click at [721, 301] on div "Update Results" at bounding box center [730, 288] width 162 height 44
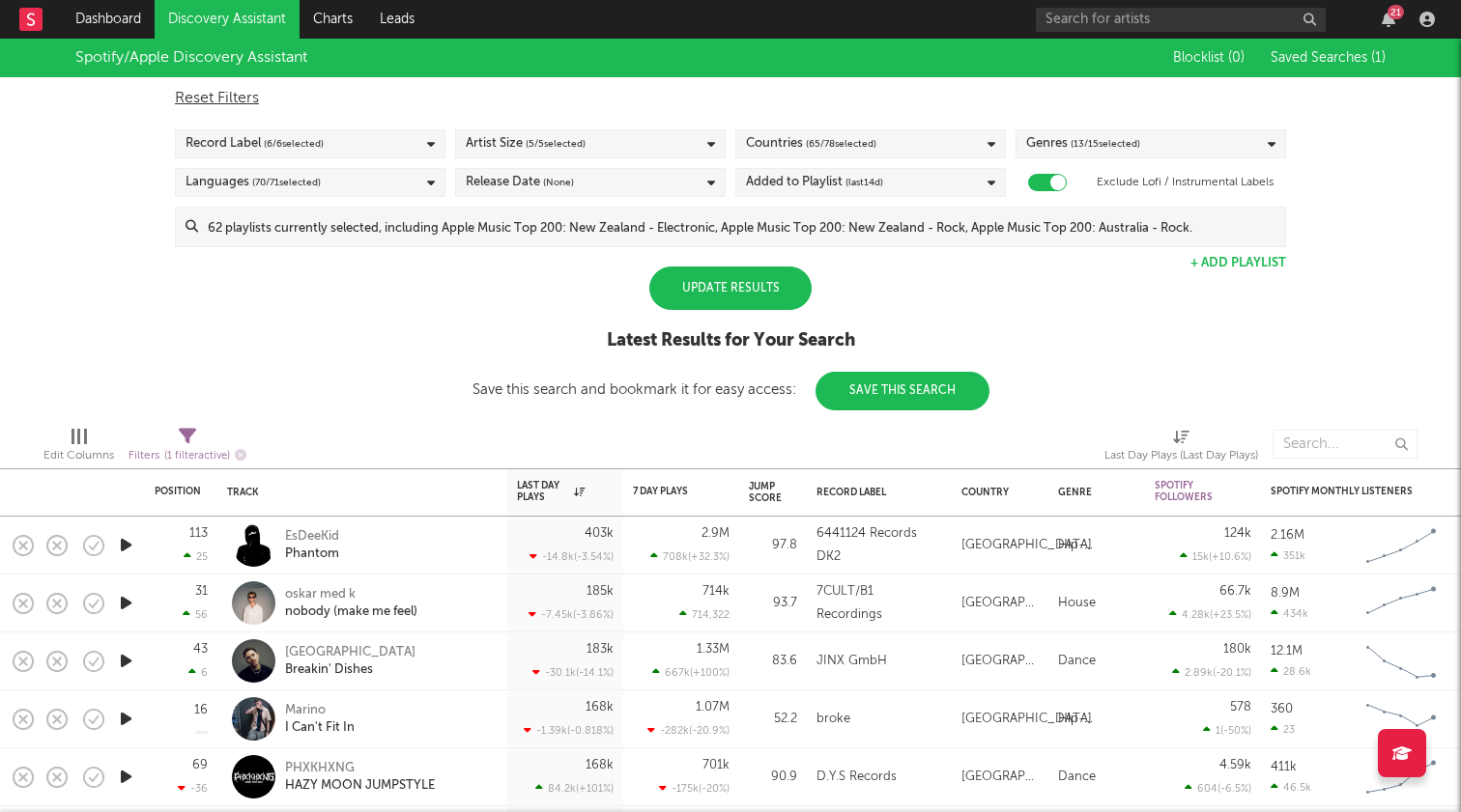
click at [704, 307] on div "Update Results" at bounding box center [730, 288] width 162 height 44
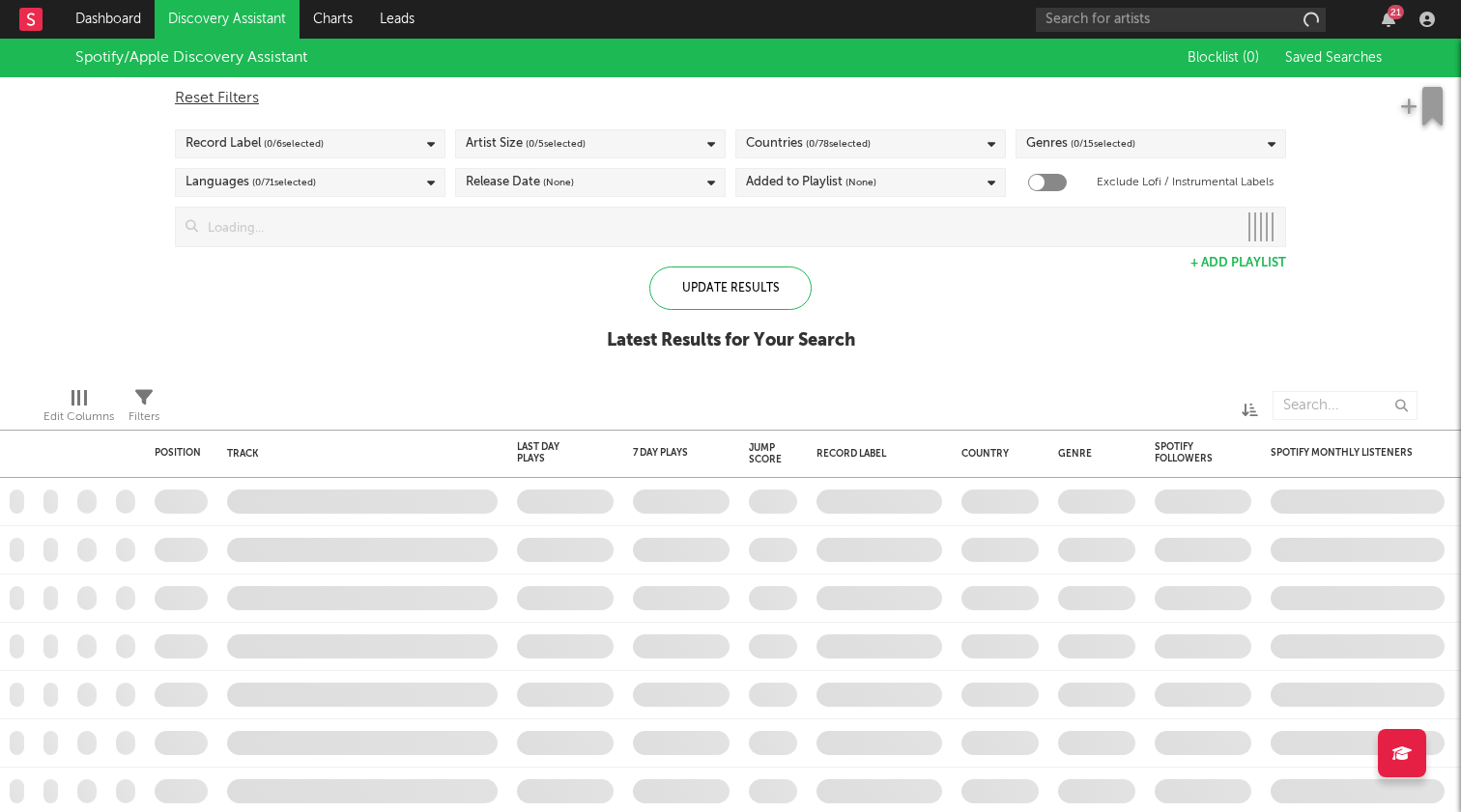
checkbox input "true"
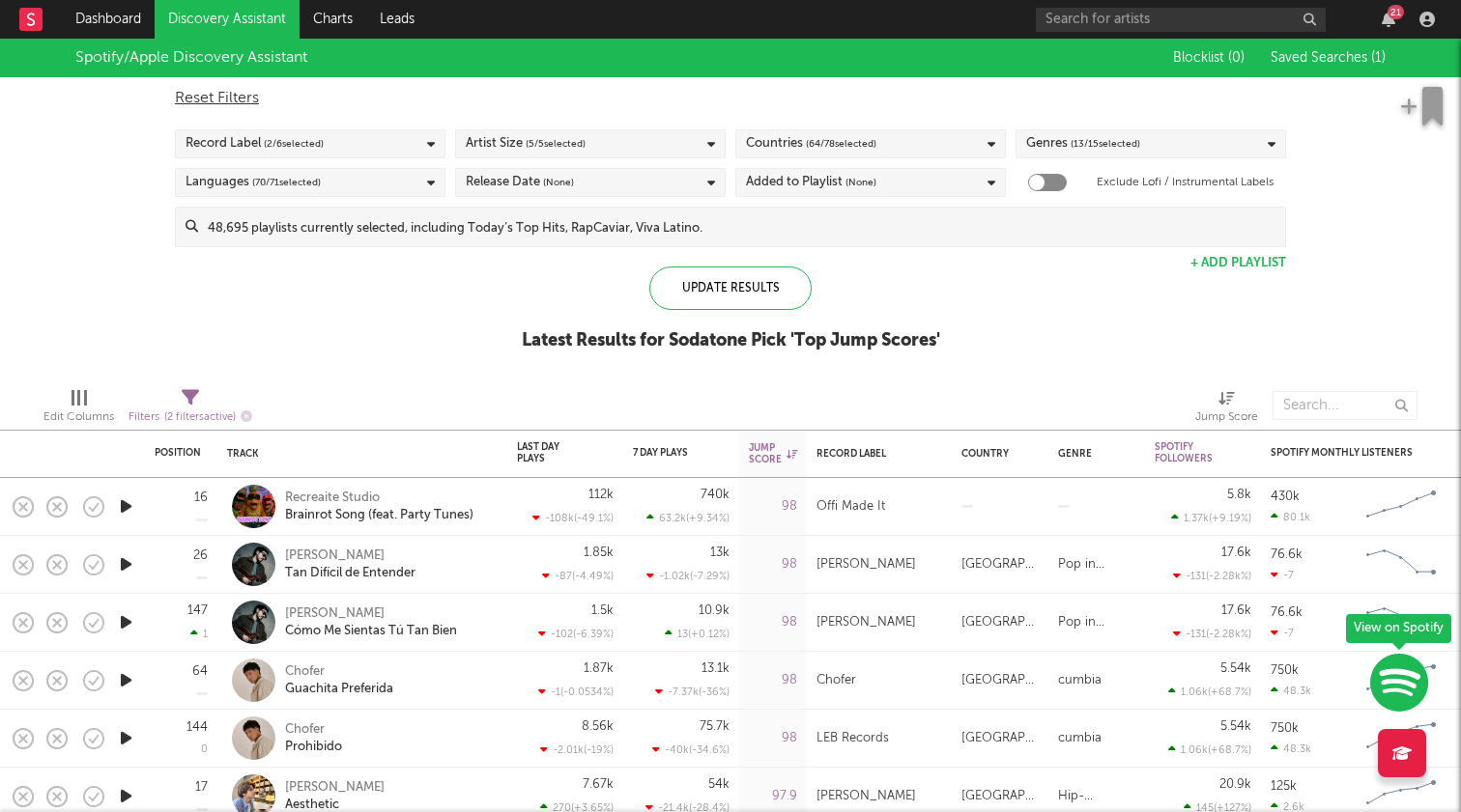
click at [328, 137] on div "Record Label ( 2 / 6 selected)" at bounding box center [310, 144] width 270 height 29
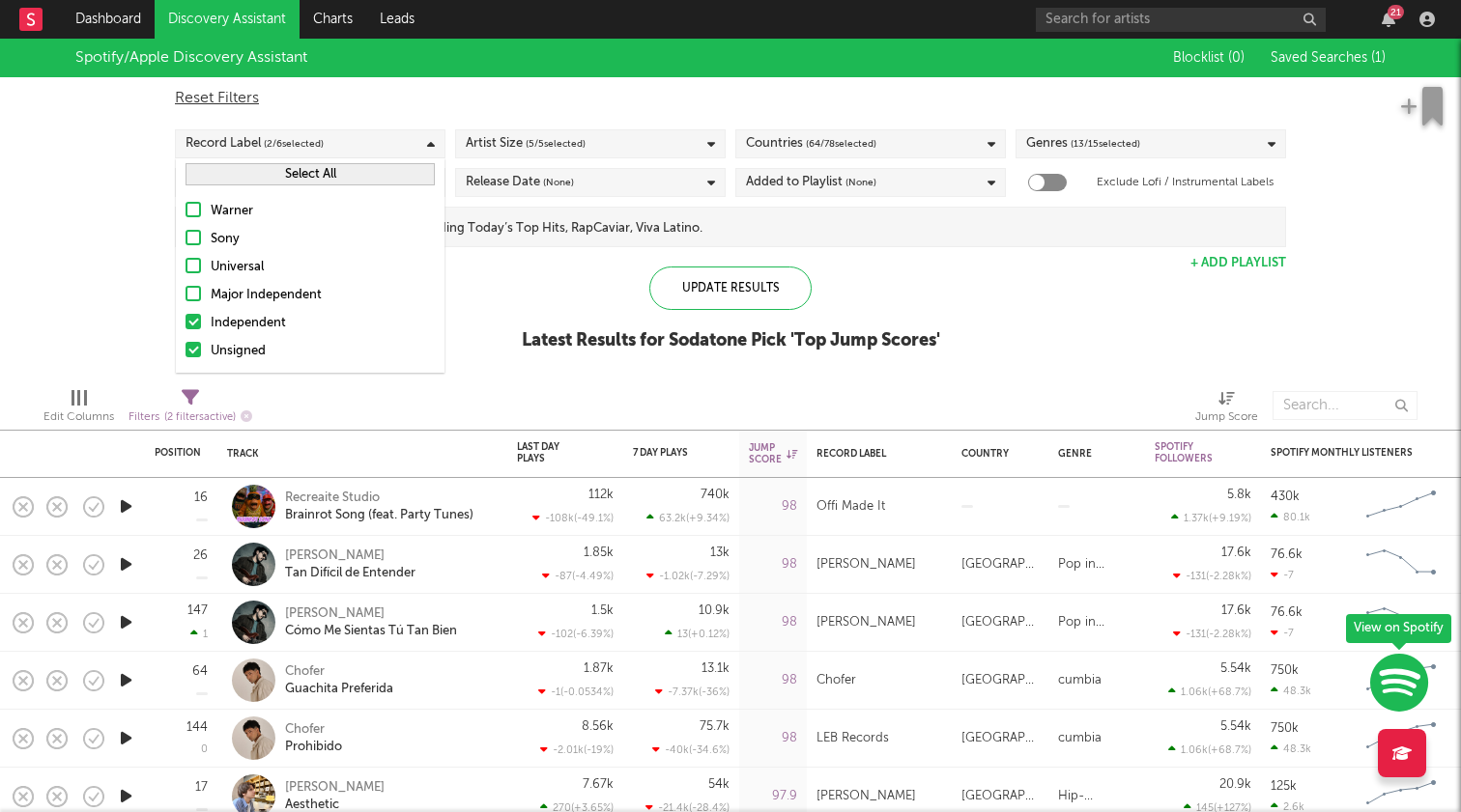
click at [240, 211] on div "Warner" at bounding box center [323, 212] width 224 height 23
click at [186, 211] on input "Warner" at bounding box center [186, 212] width 0 height 23
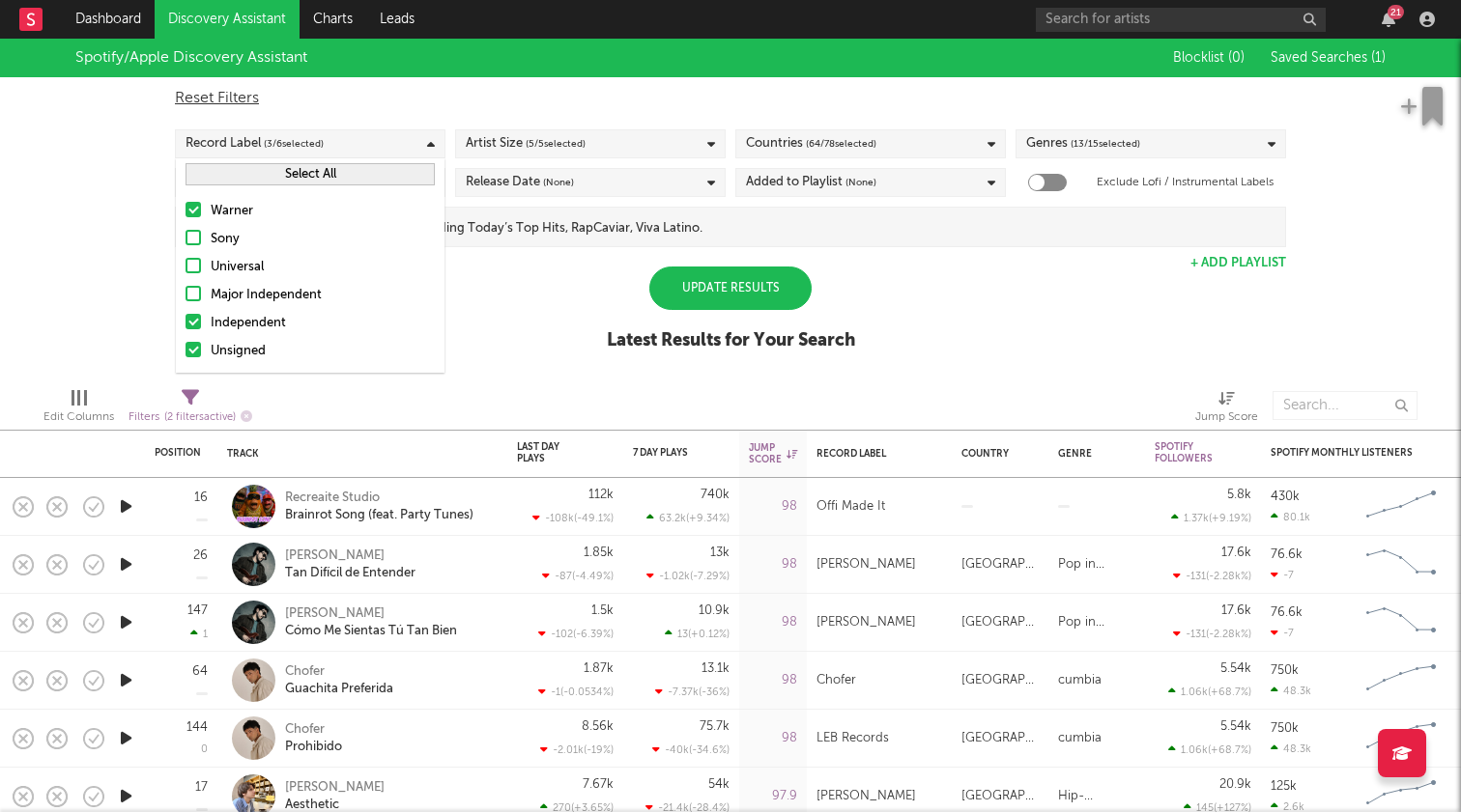
click at [265, 177] on button "Select All" at bounding box center [310, 174] width 249 height 22
click at [553, 314] on div "Spotify/Apple Discovery Assistant Blocklist ( 0 ) Saved Searches ( 1 ) Reset Fi…" at bounding box center [730, 205] width 1461 height 334
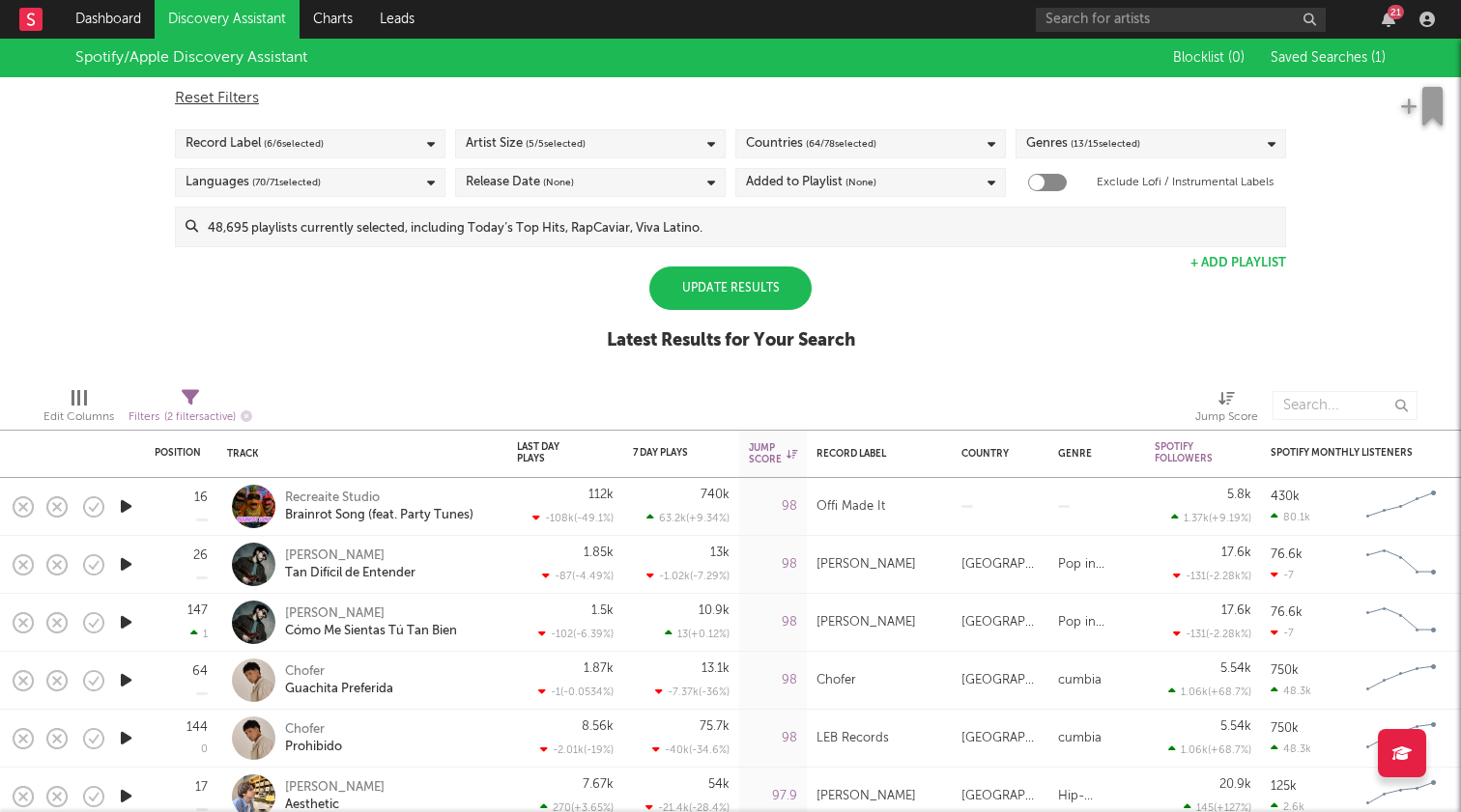
click at [688, 282] on div "Update Results" at bounding box center [730, 288] width 162 height 44
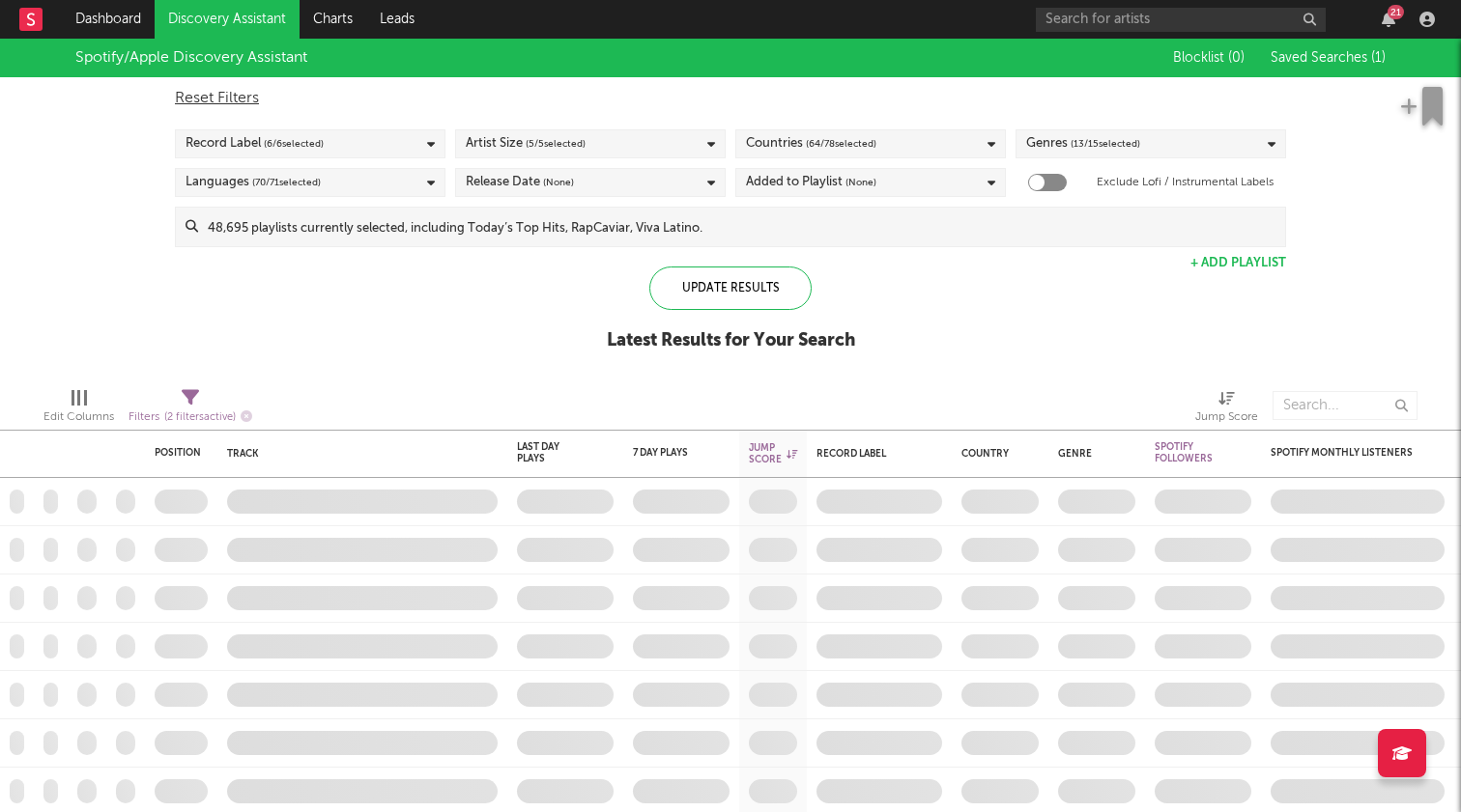
click at [557, 132] on span "( 5 / 5 selected)" at bounding box center [555, 144] width 60 height 23
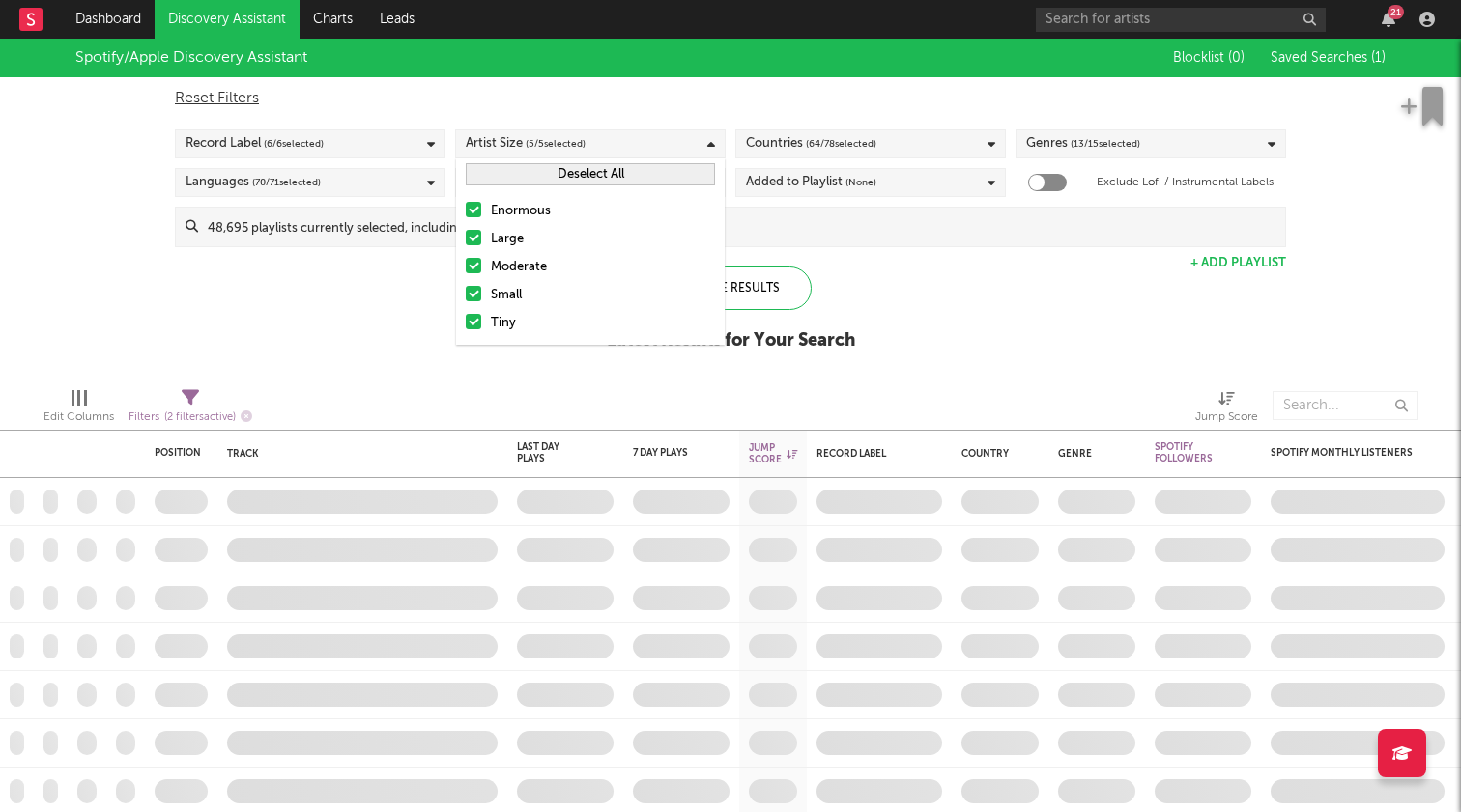
click at [557, 132] on span "( 5 / 5 selected)" at bounding box center [555, 144] width 60 height 23
